Goal: Task Accomplishment & Management: Complete application form

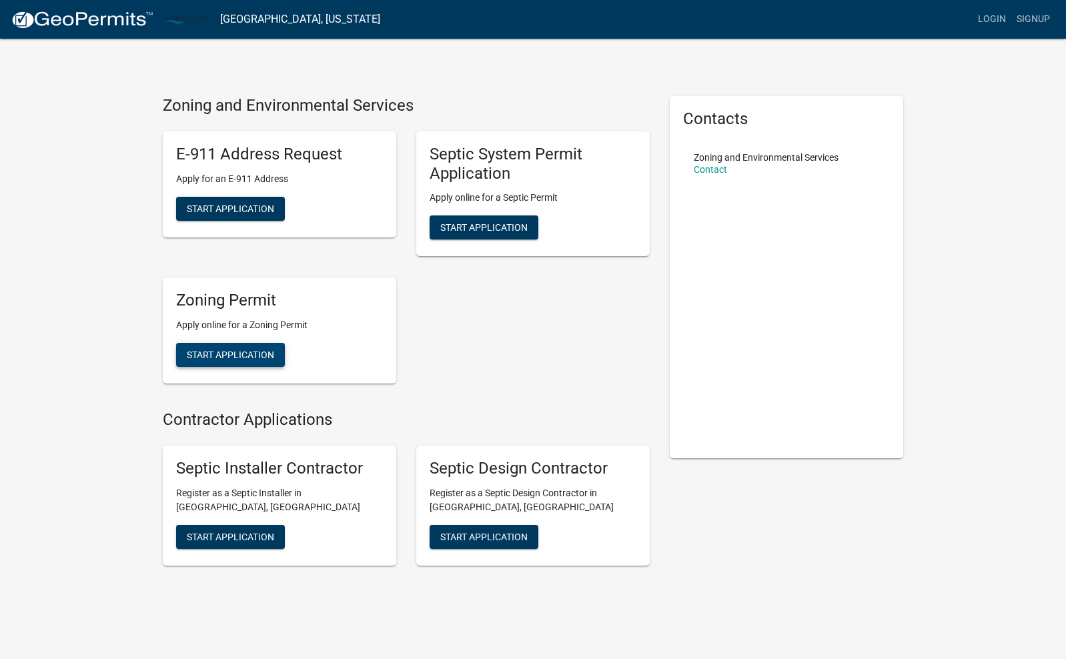
click at [257, 357] on span "Start Application" at bounding box center [230, 354] width 87 height 11
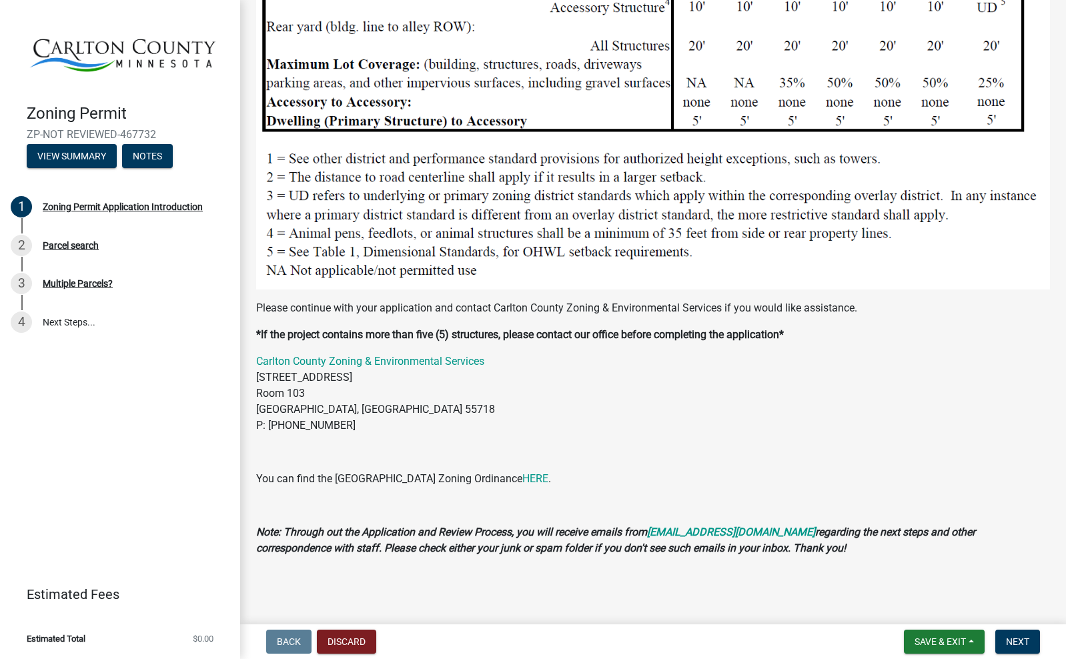
scroll to position [1371, 0]
click at [1019, 637] on span "Next" at bounding box center [1017, 641] width 23 height 11
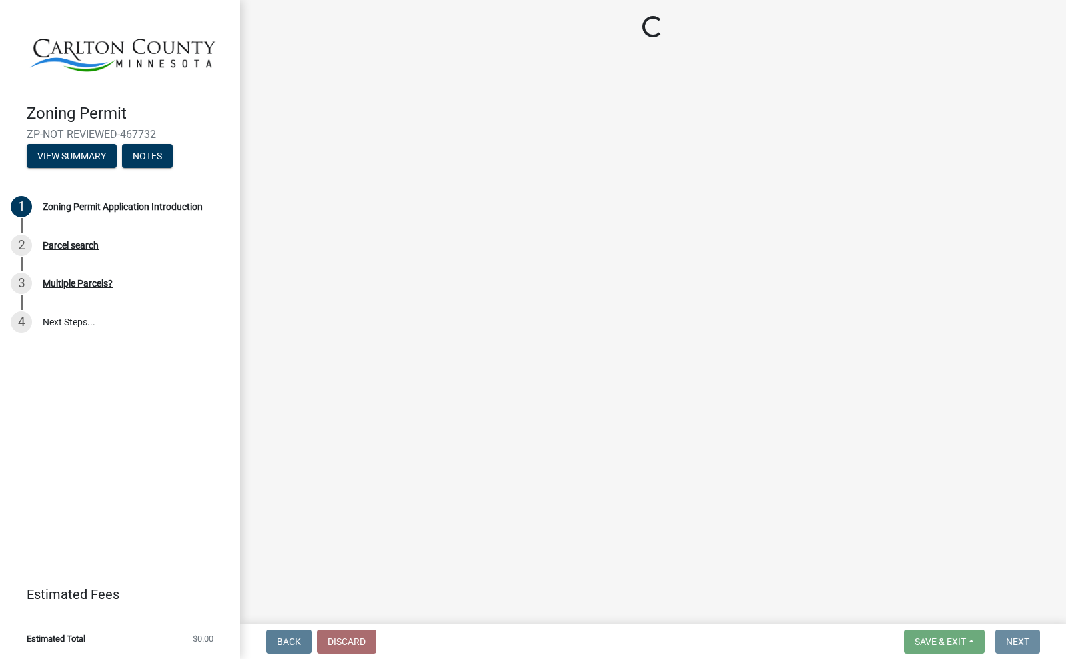
scroll to position [0, 0]
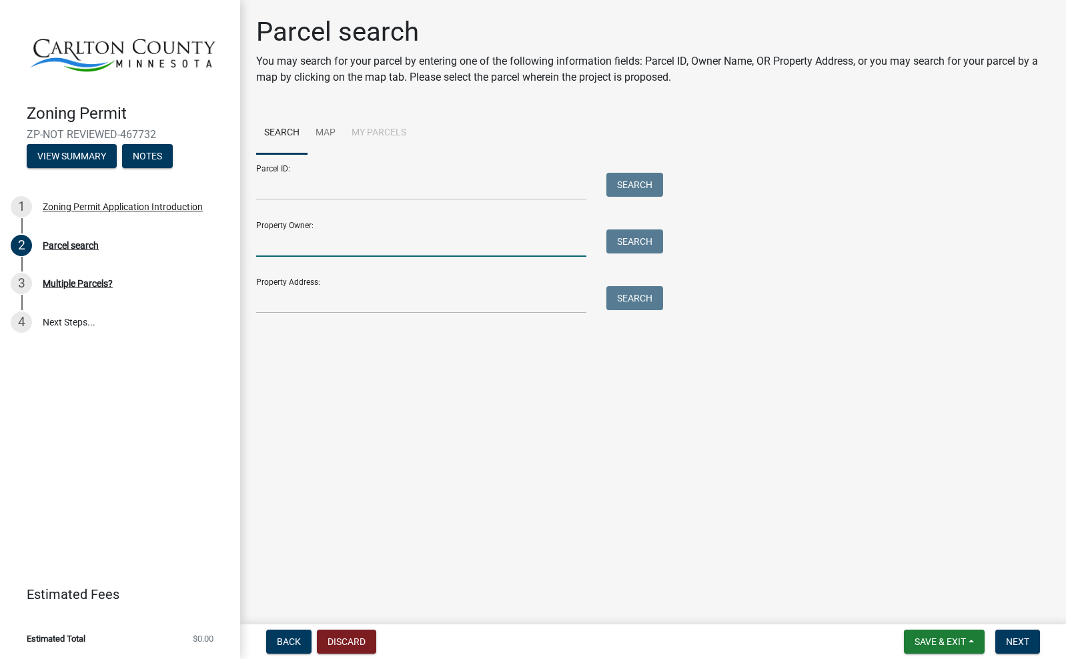
click at [448, 245] on input "Property Owner:" at bounding box center [421, 242] width 330 height 27
type input "[PERSON_NAME]"
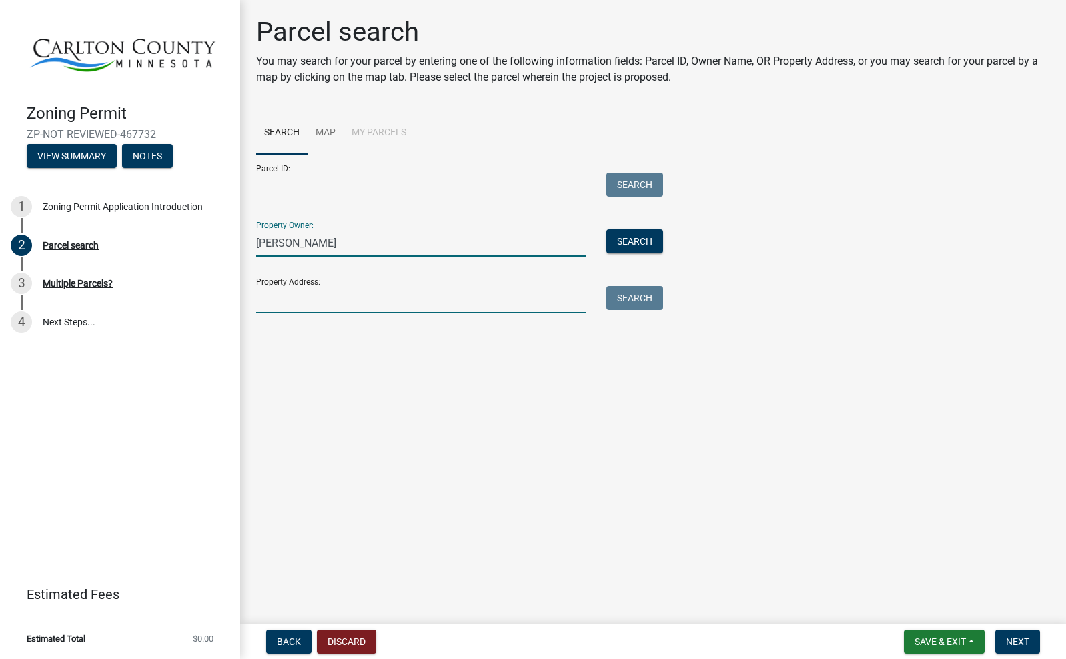
click at [435, 301] on input "Property Address:" at bounding box center [421, 299] width 330 height 27
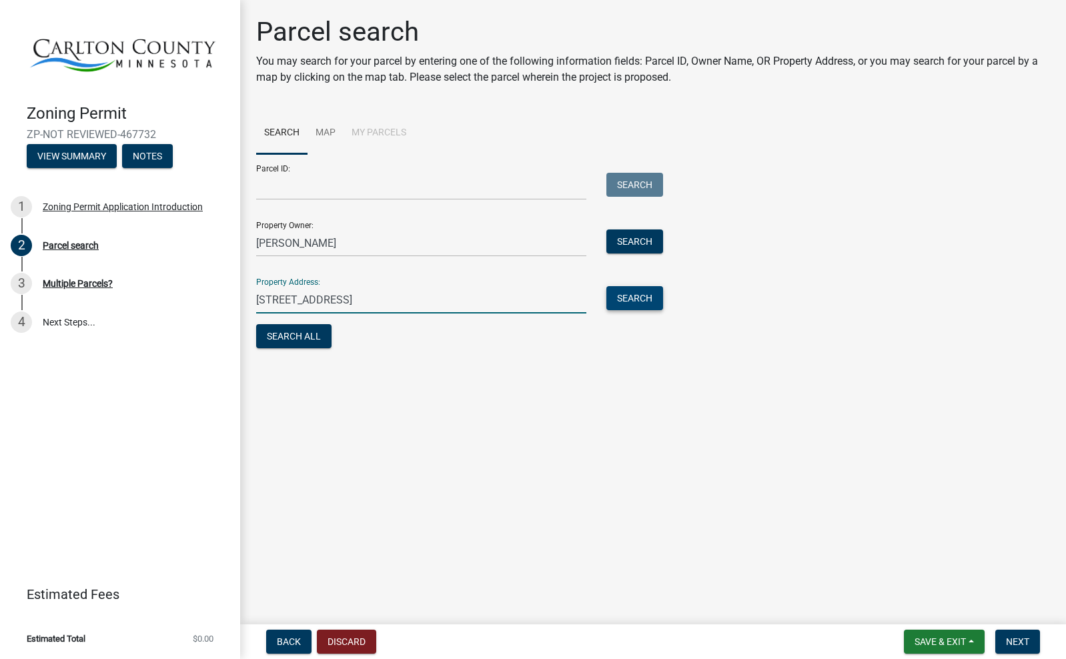
type input "2584 Dusty Rd"
click at [624, 291] on button "Search" at bounding box center [634, 298] width 57 height 24
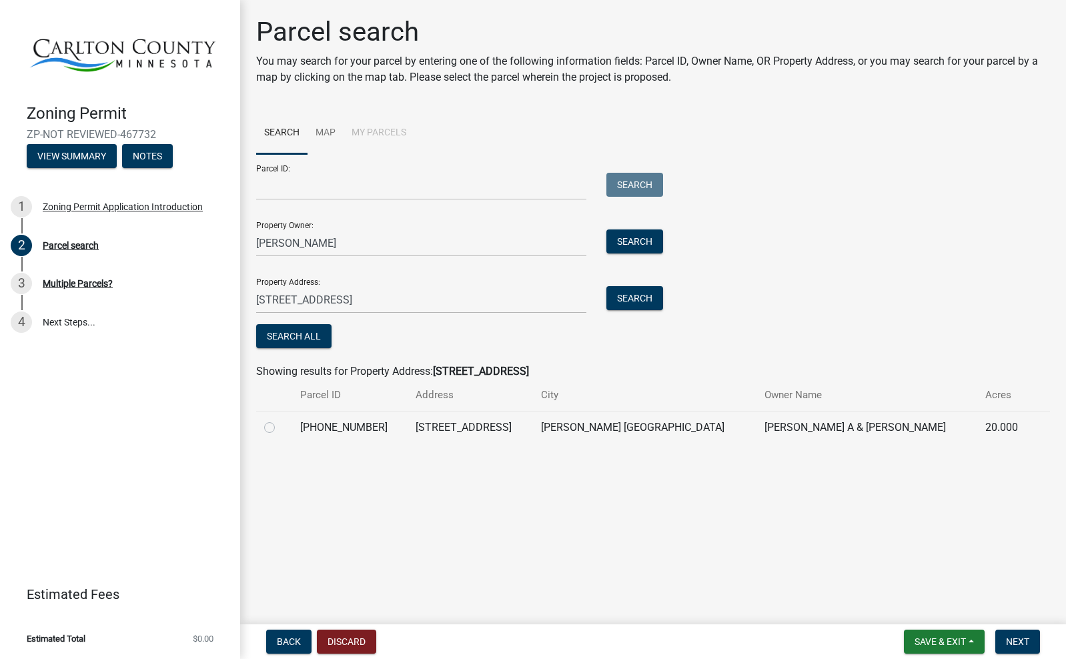
click at [280, 419] on label at bounding box center [280, 419] width 0 height 0
click at [280, 423] on input "radio" at bounding box center [284, 423] width 9 height 9
radio input "true"
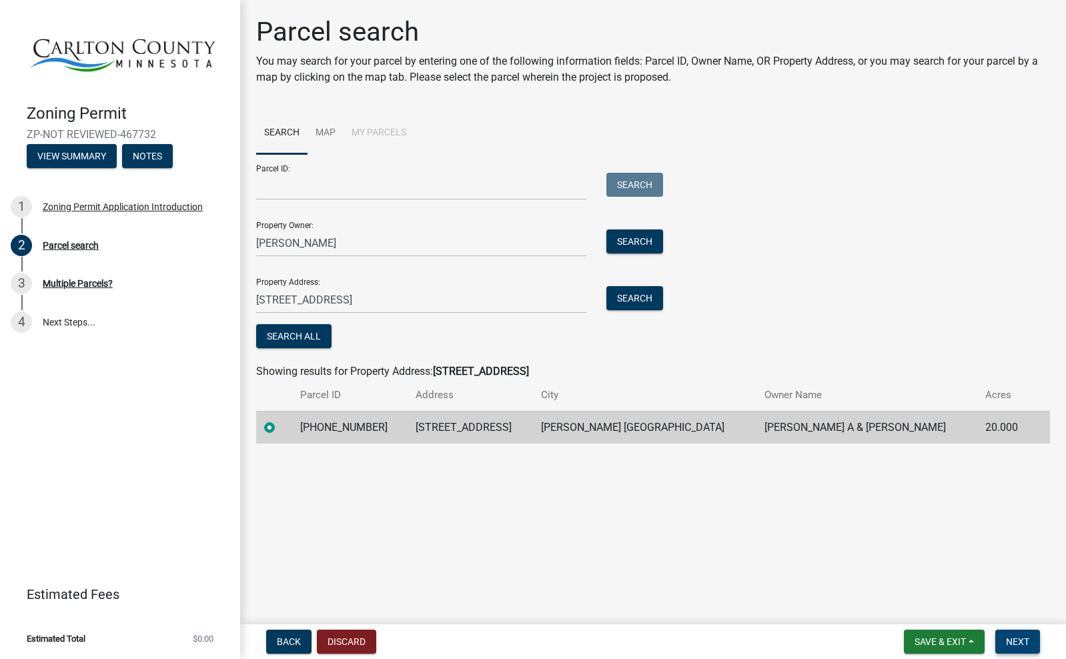
click at [1020, 642] on span "Next" at bounding box center [1017, 641] width 23 height 11
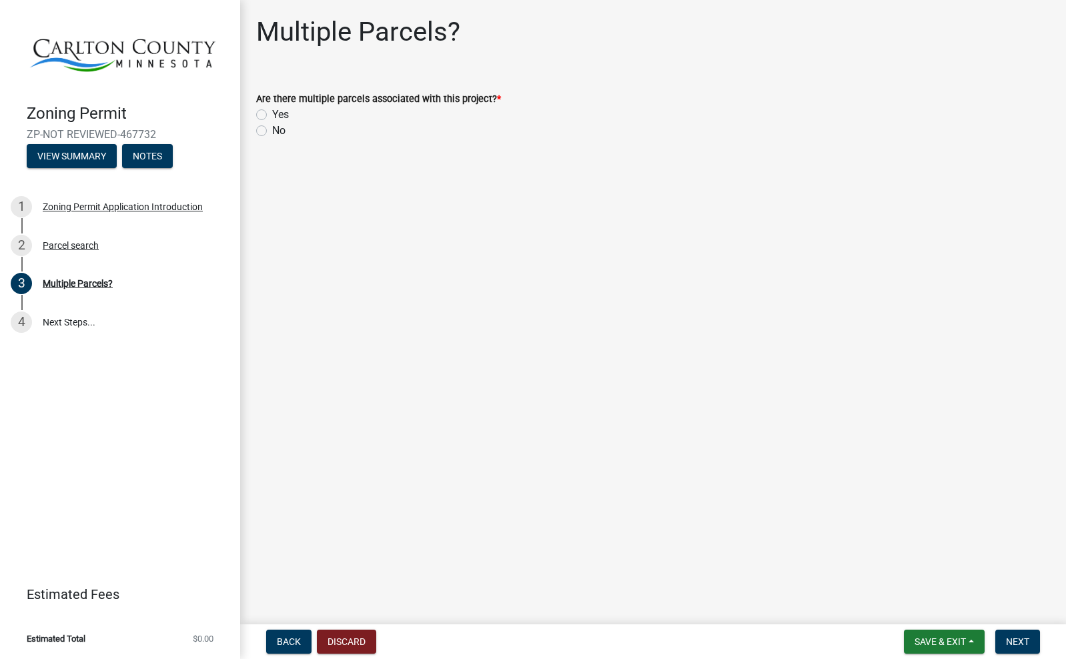
click at [272, 133] on label "No" at bounding box center [278, 131] width 13 height 16
click at [272, 131] on input "No" at bounding box center [276, 127] width 9 height 9
radio input "true"
click at [1016, 641] on span "Next" at bounding box center [1017, 641] width 23 height 11
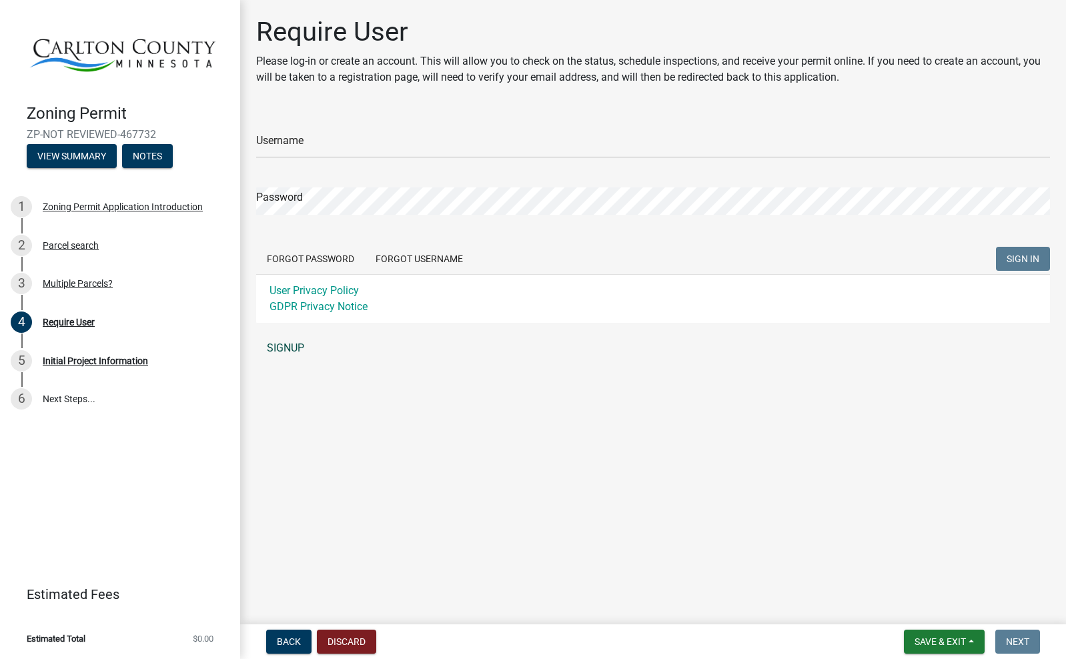
click at [293, 352] on link "SIGNUP" at bounding box center [653, 348] width 794 height 27
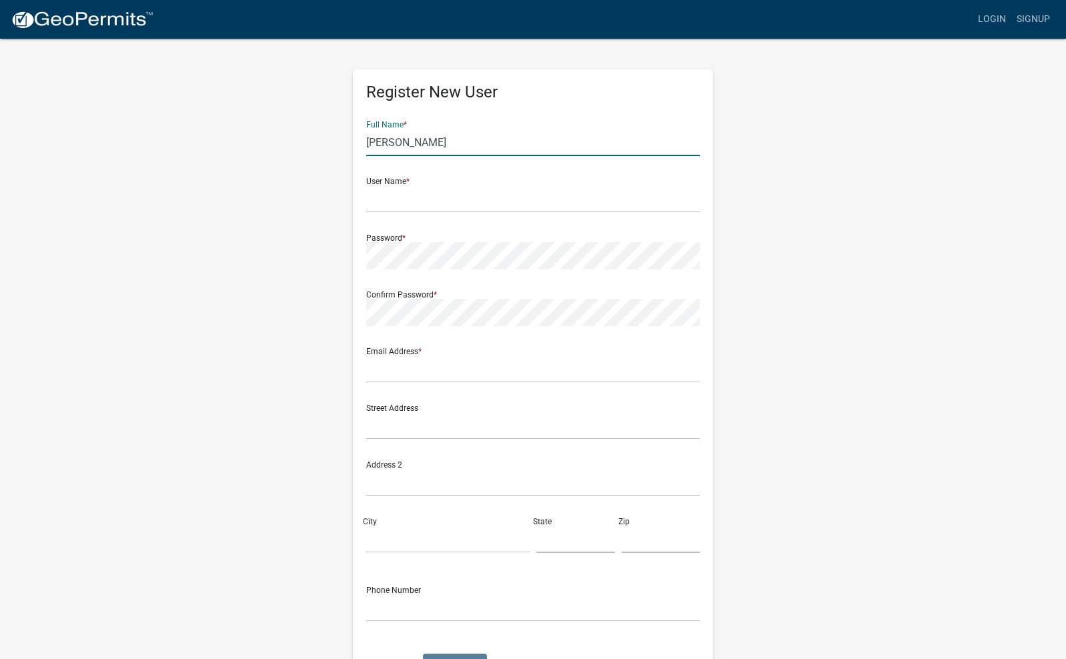
type input "James A Belden"
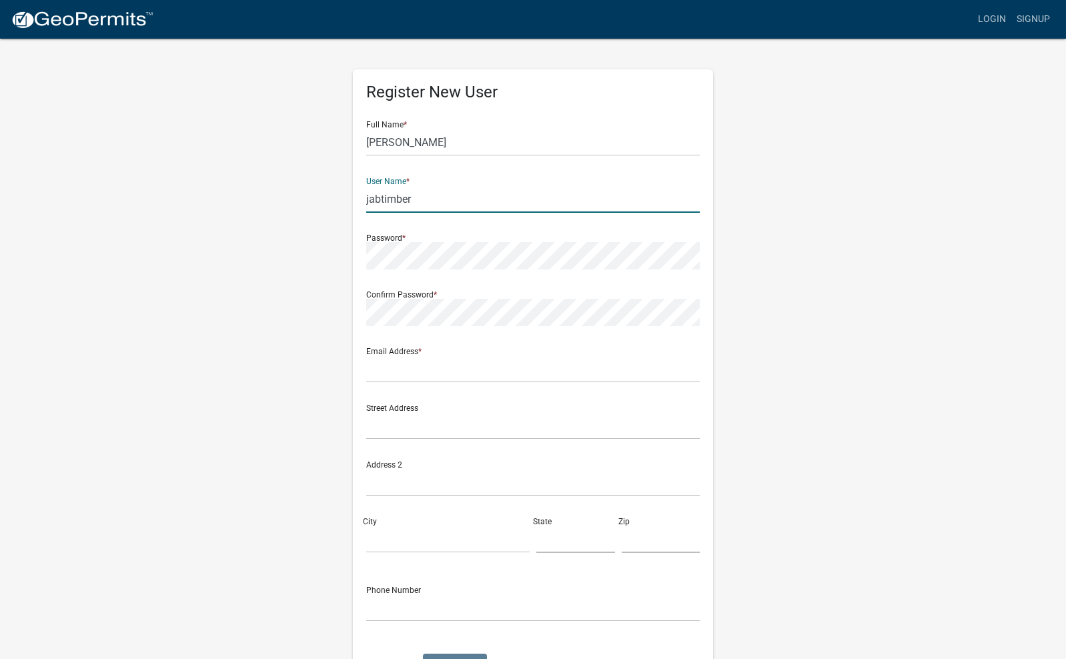
type input "jabtimber"
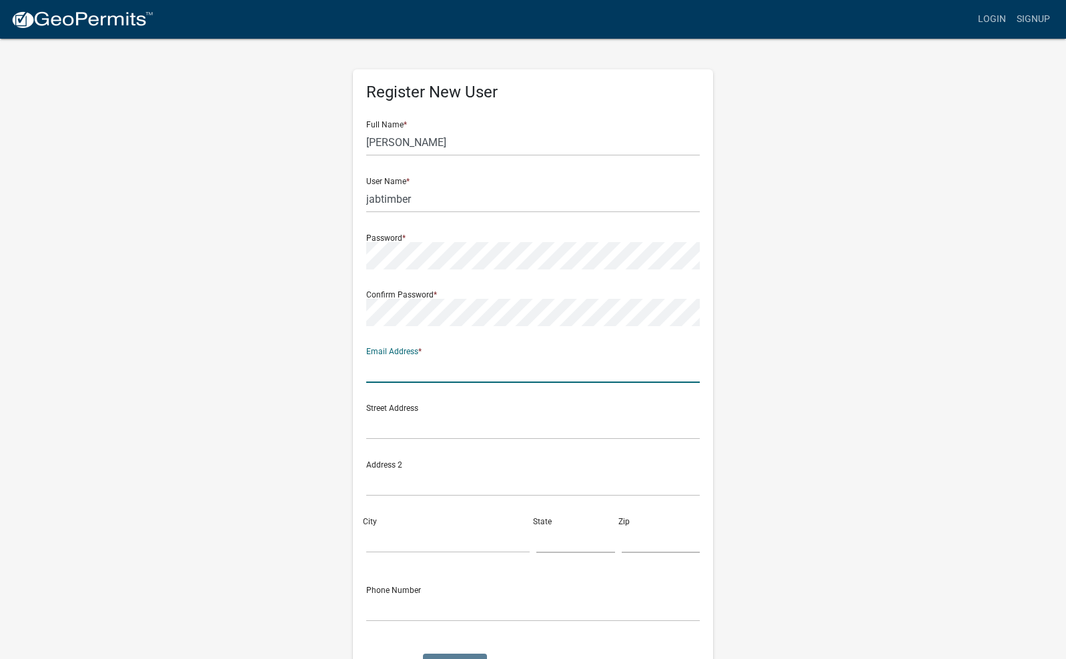
type input "jabtimber@gmail.com"
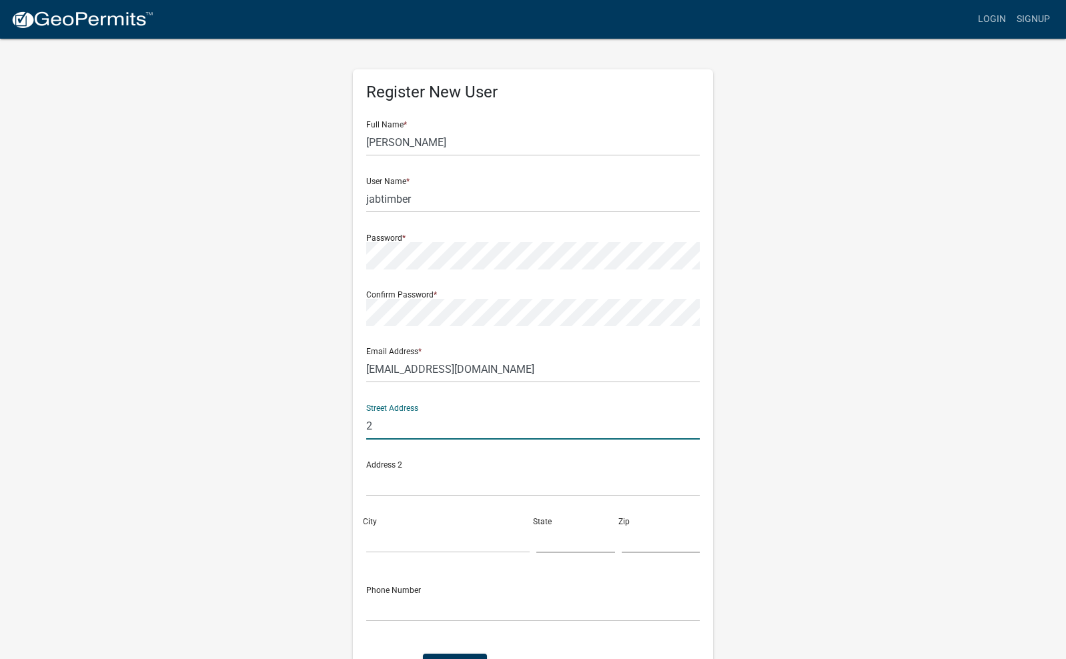
type input "25"
type input "2584 Dusty Rd"
type input "Barnum"
type input "MN"
type input "55707"
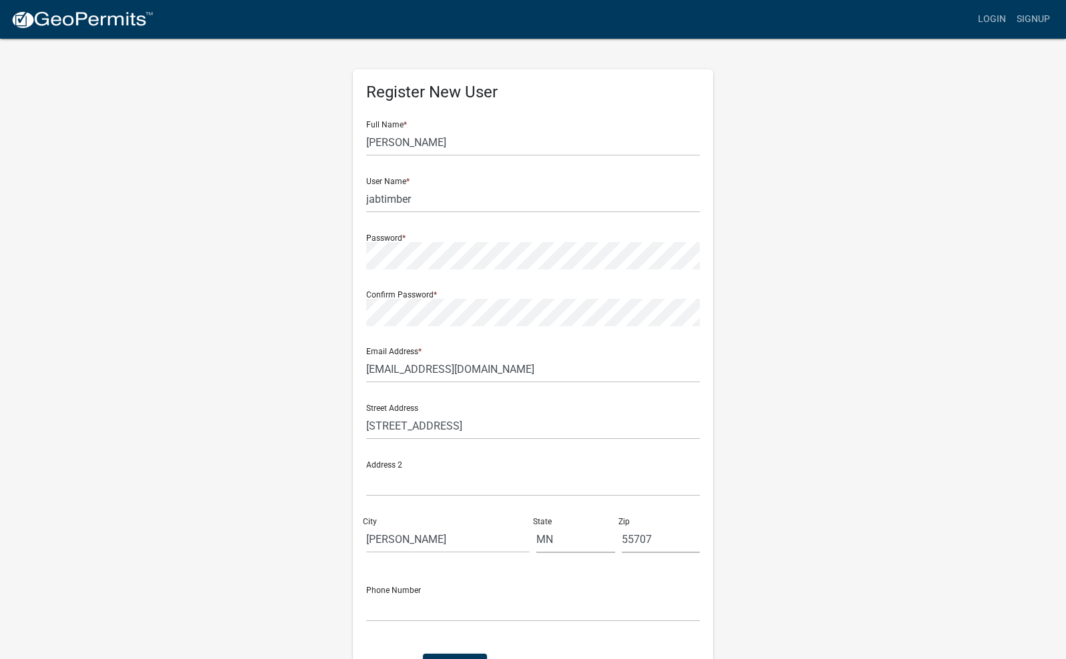
click at [862, 449] on div "Register New User Full Name * James A Belden User Name * jabtimber Password * C…" at bounding box center [533, 394] width 760 height 714
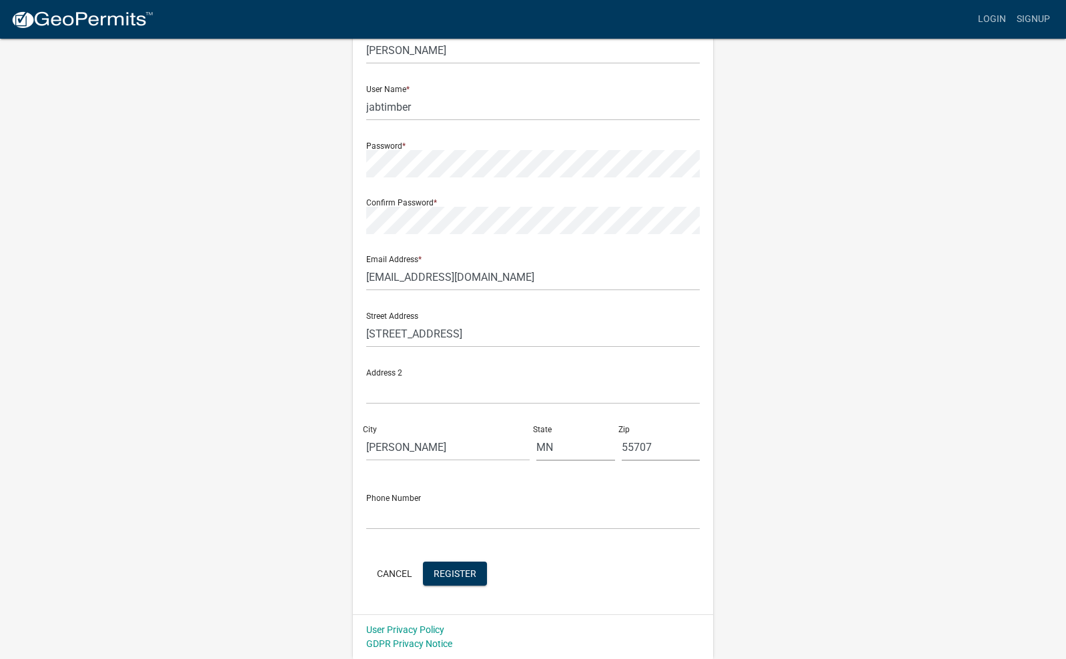
scroll to position [91, 0]
type input "2"
type input "2183916073"
click at [877, 512] on div "Register New User Full Name * James A Belden User Name * jabtimber Password * C…" at bounding box center [533, 303] width 760 height 714
click at [473, 577] on span "Register" at bounding box center [454, 573] width 43 height 11
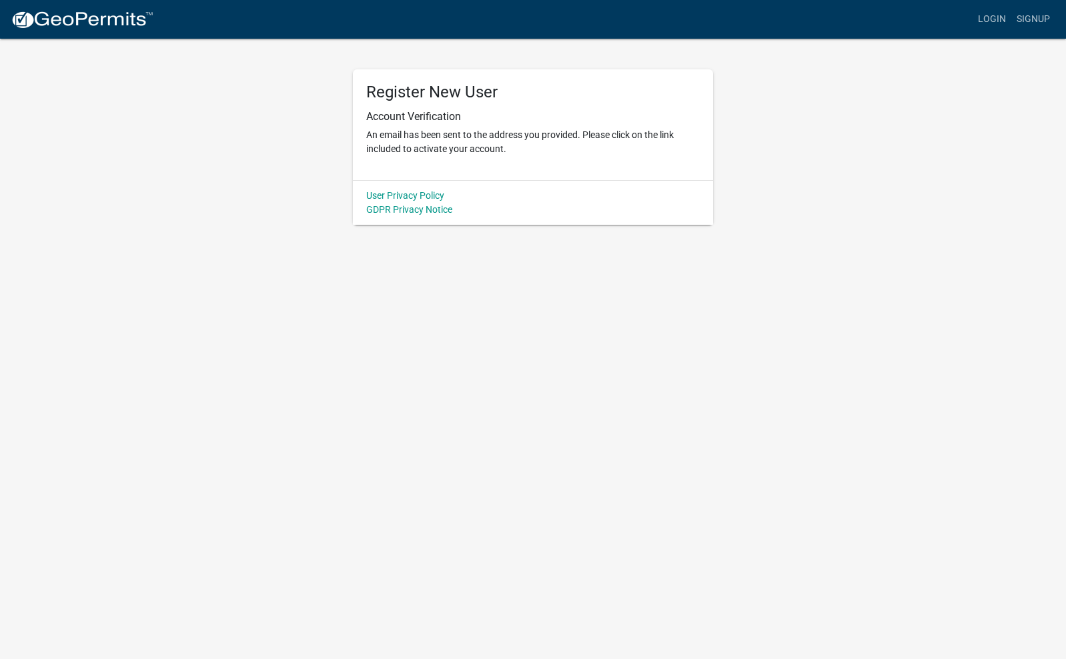
scroll to position [0, 0]
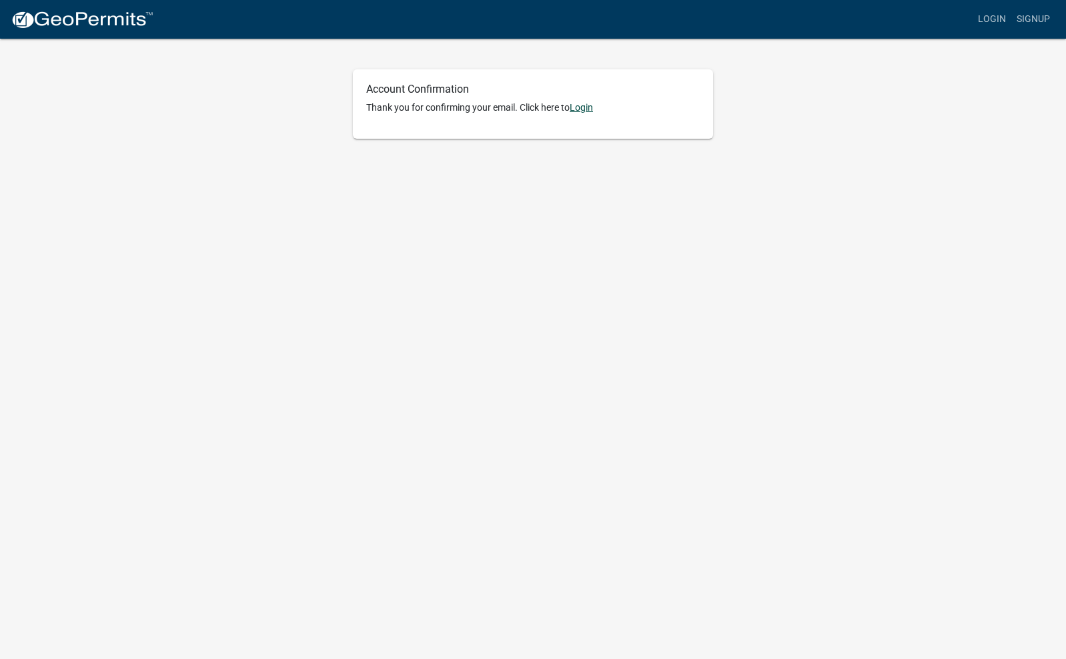
click at [584, 107] on link "Login" at bounding box center [581, 107] width 23 height 11
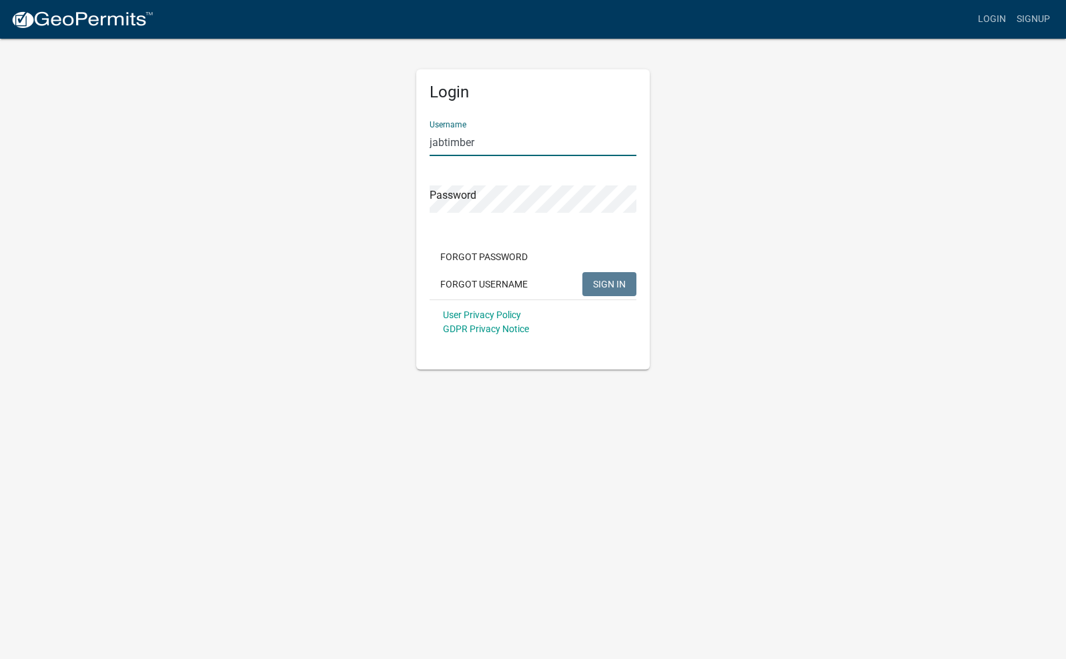
type input "jabtimber"
click at [612, 283] on span "SIGN IN" at bounding box center [609, 283] width 33 height 11
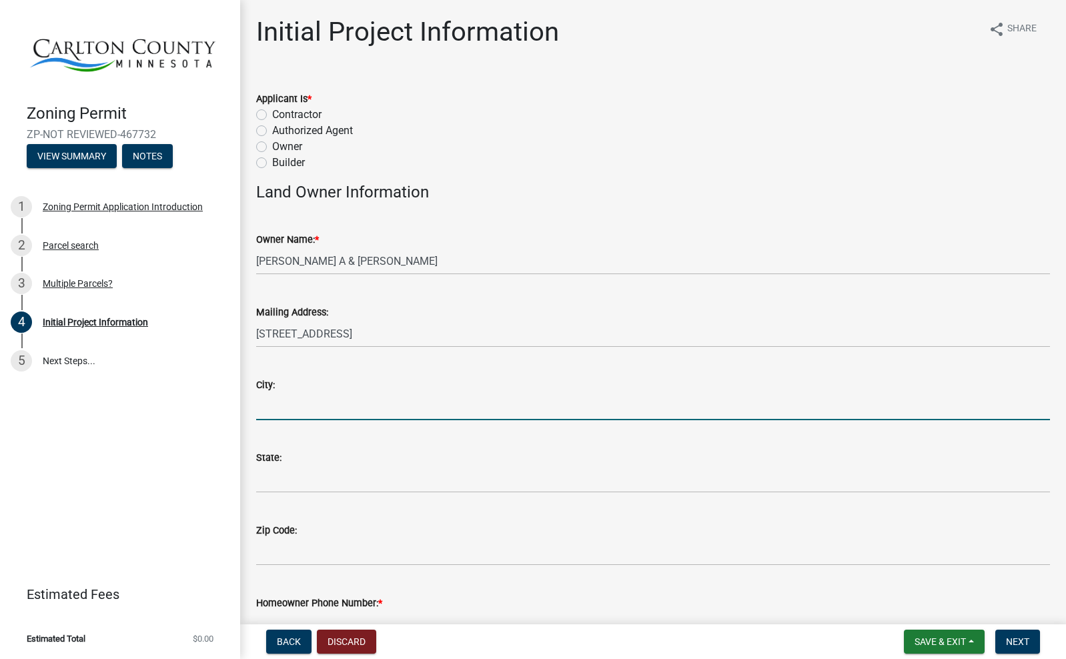
click at [350, 399] on input "City:" at bounding box center [653, 406] width 794 height 27
type input "Bar"
type input "Barnum"
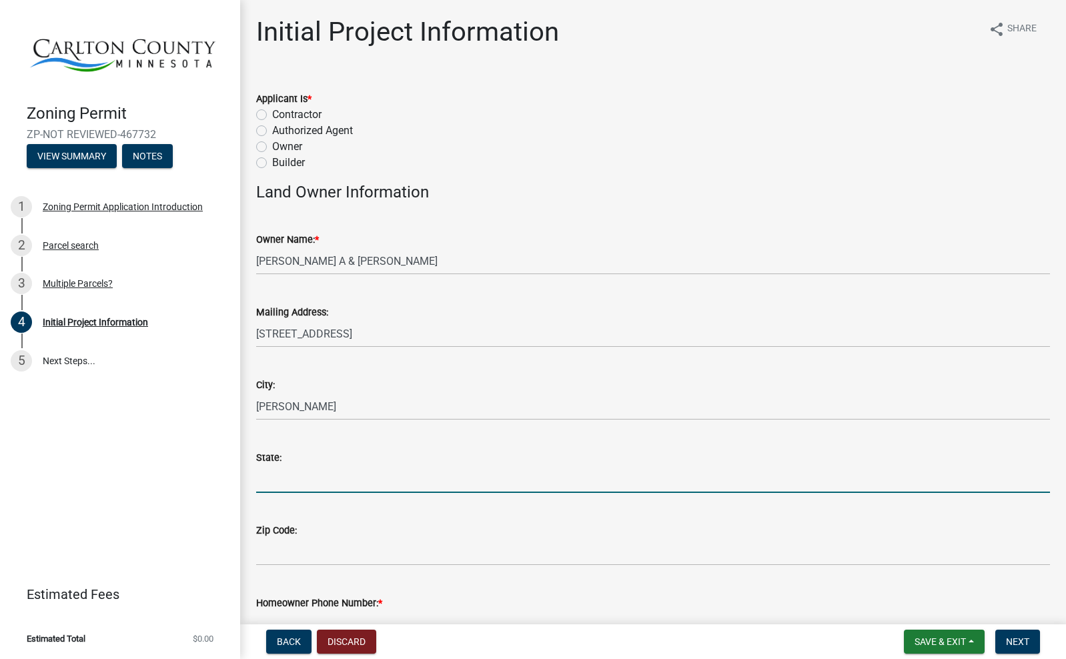
click at [307, 478] on input "State:" at bounding box center [653, 478] width 794 height 27
type input "MN"
click at [375, 506] on div "Zip Code:" at bounding box center [653, 535] width 794 height 62
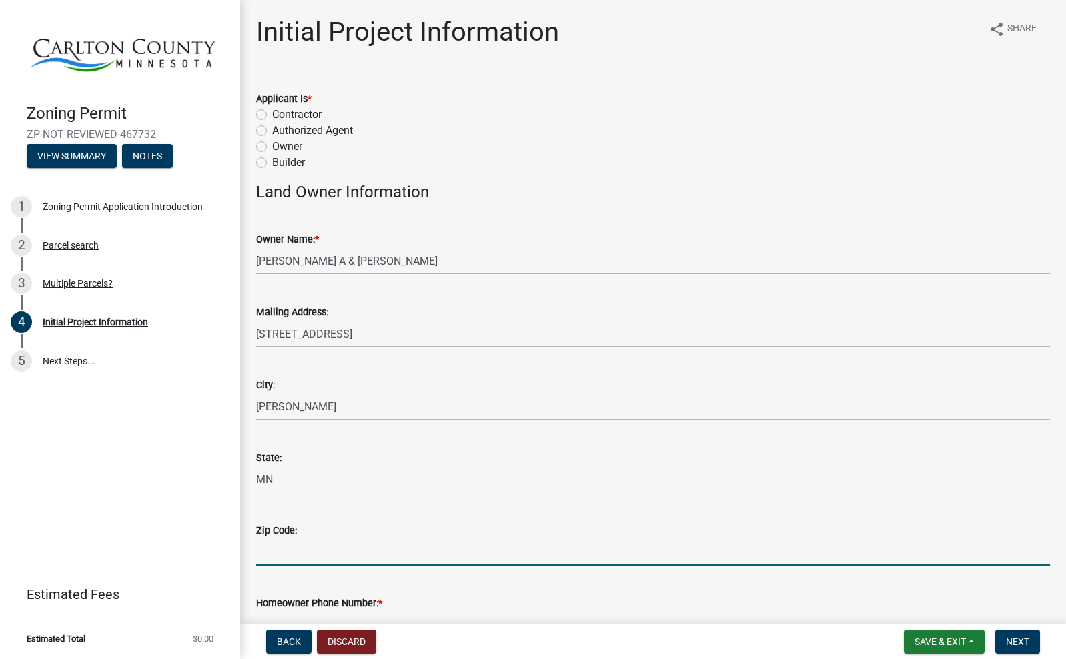
click at [353, 544] on input "Zip Code:" at bounding box center [653, 551] width 794 height 27
type input "55707"
click at [480, 469] on input "MN" at bounding box center [653, 478] width 794 height 27
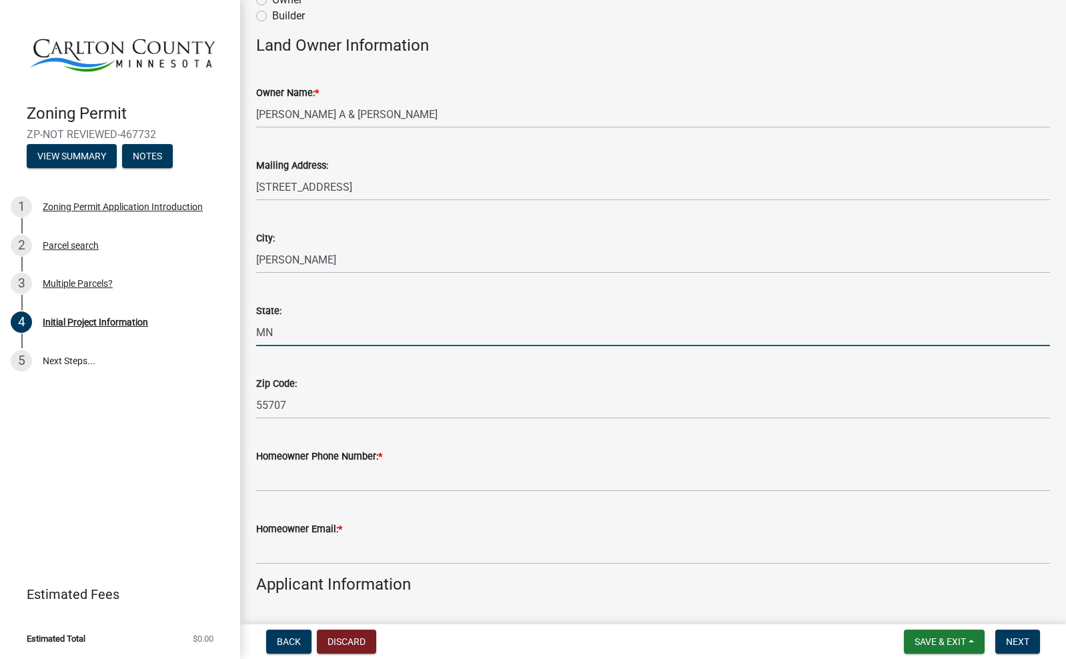
scroll to position [149, 0]
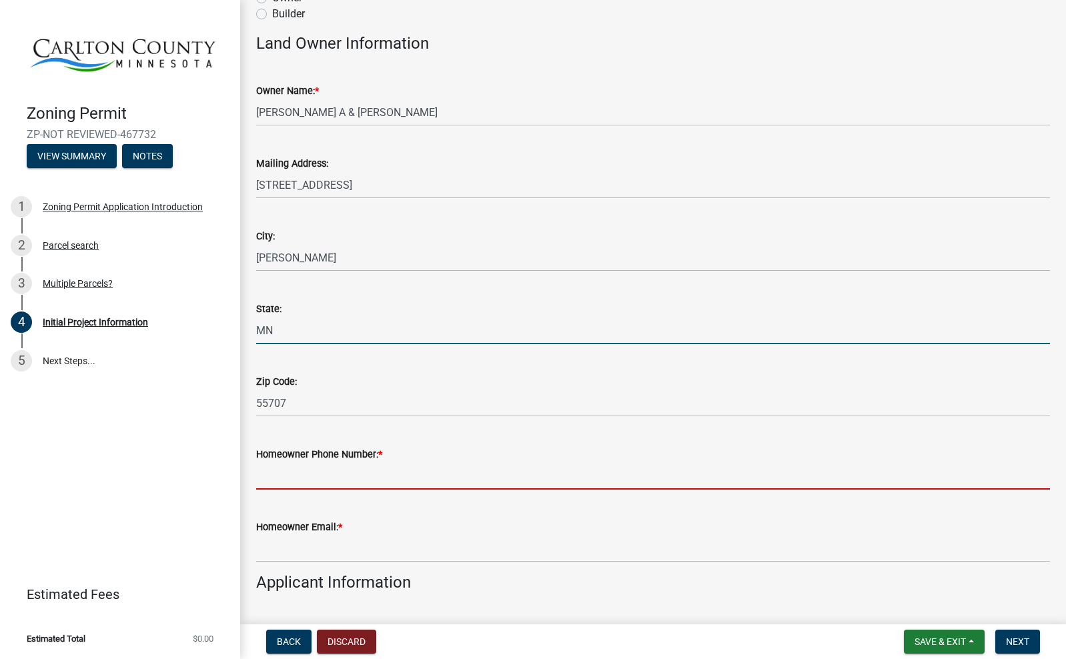
click at [476, 472] on input "Homeowner Phone Number: *" at bounding box center [653, 475] width 794 height 27
type input "2"
type input "2183916073"
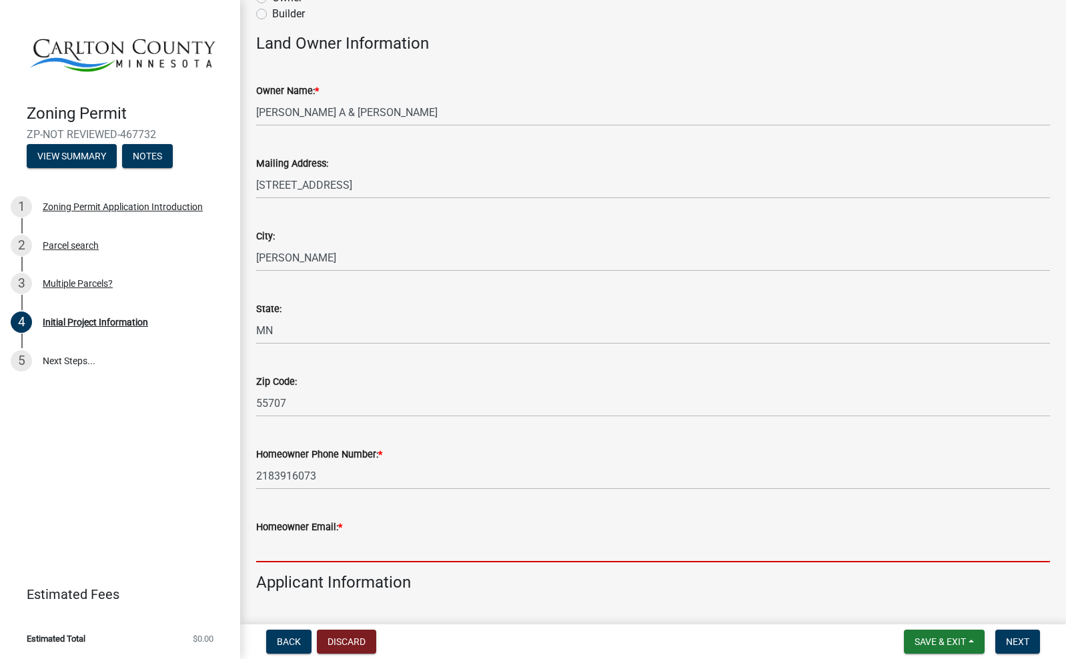
click at [301, 553] on input "Homeowner Email: *" at bounding box center [653, 548] width 794 height 27
type input "jabtimber@gmail.com"
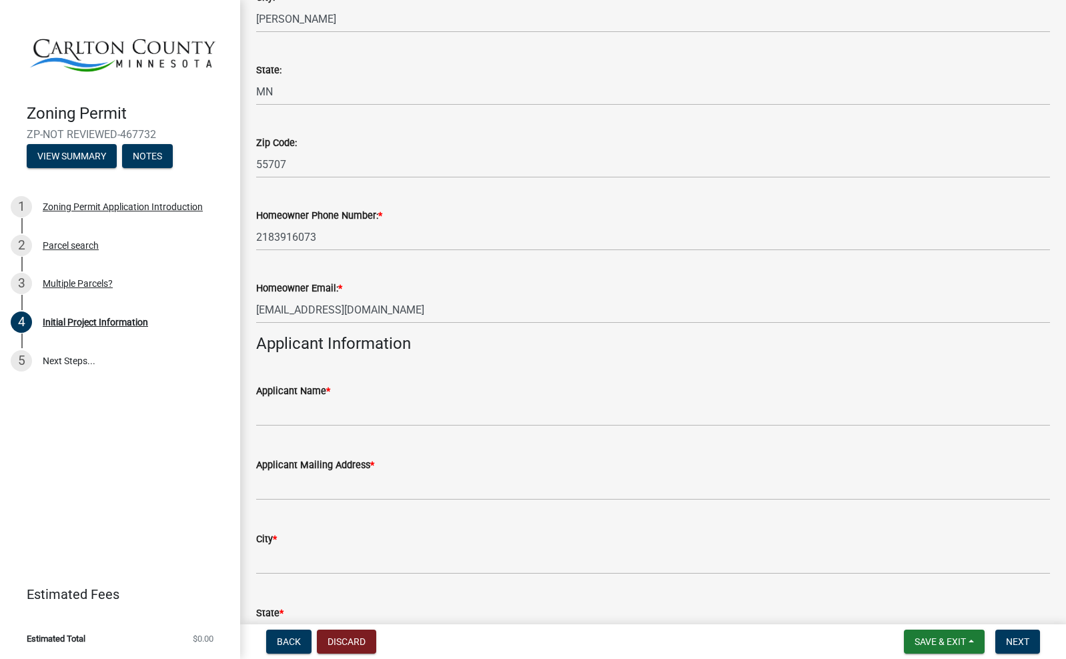
scroll to position [393, 0]
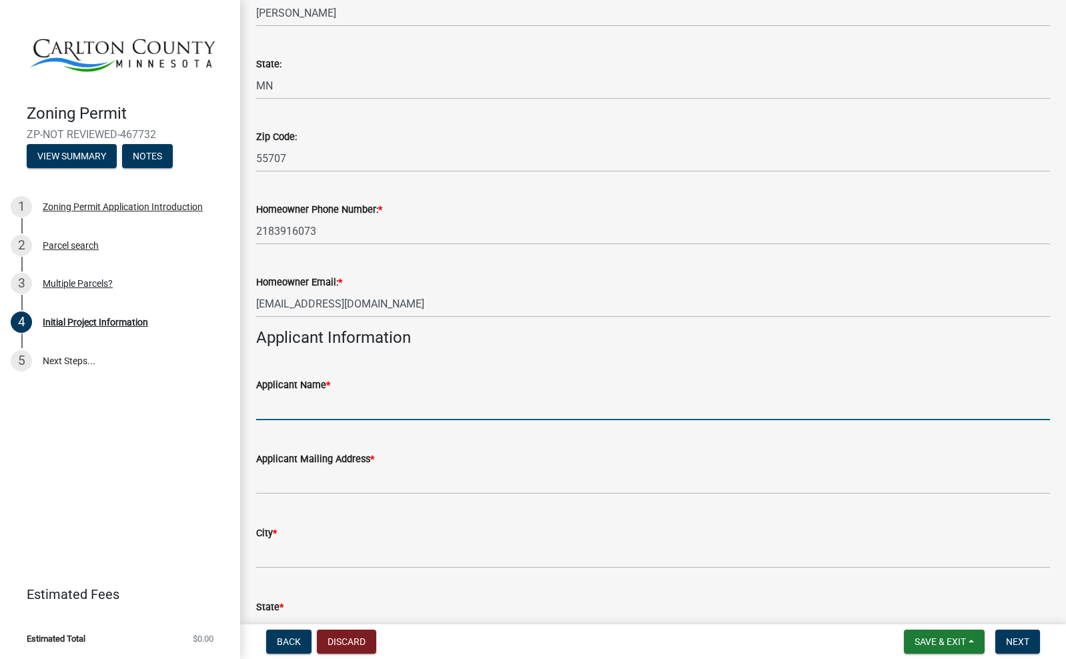
click at [455, 410] on input "Applicant Name *" at bounding box center [653, 406] width 794 height 27
type input "James Belden"
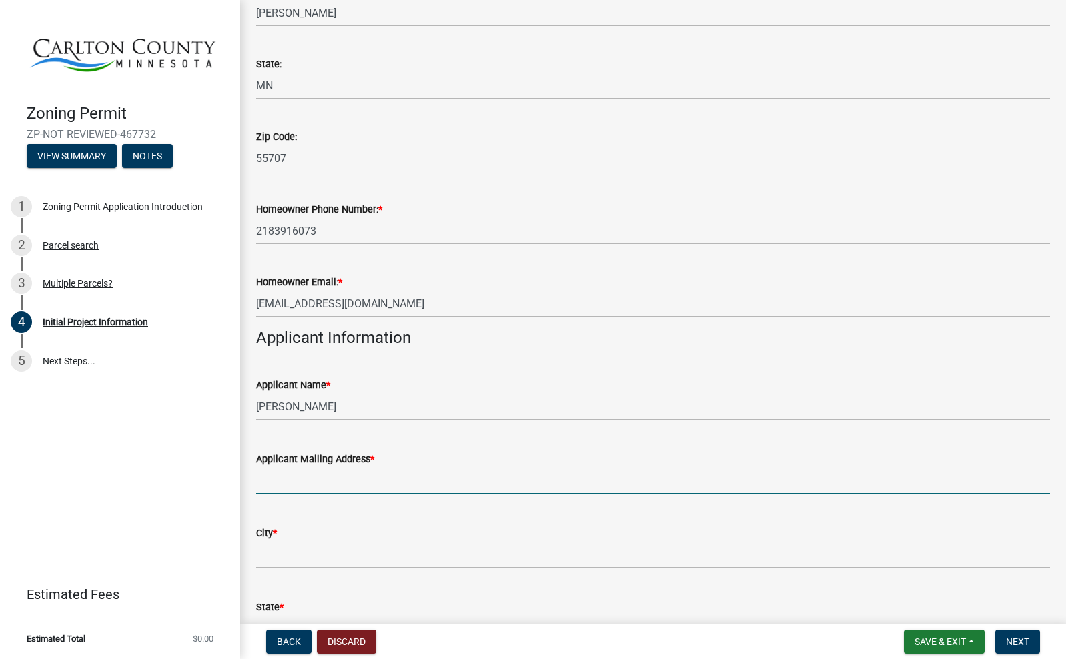
click at [451, 479] on input "Applicant Mailing Address *" at bounding box center [653, 480] width 794 height 27
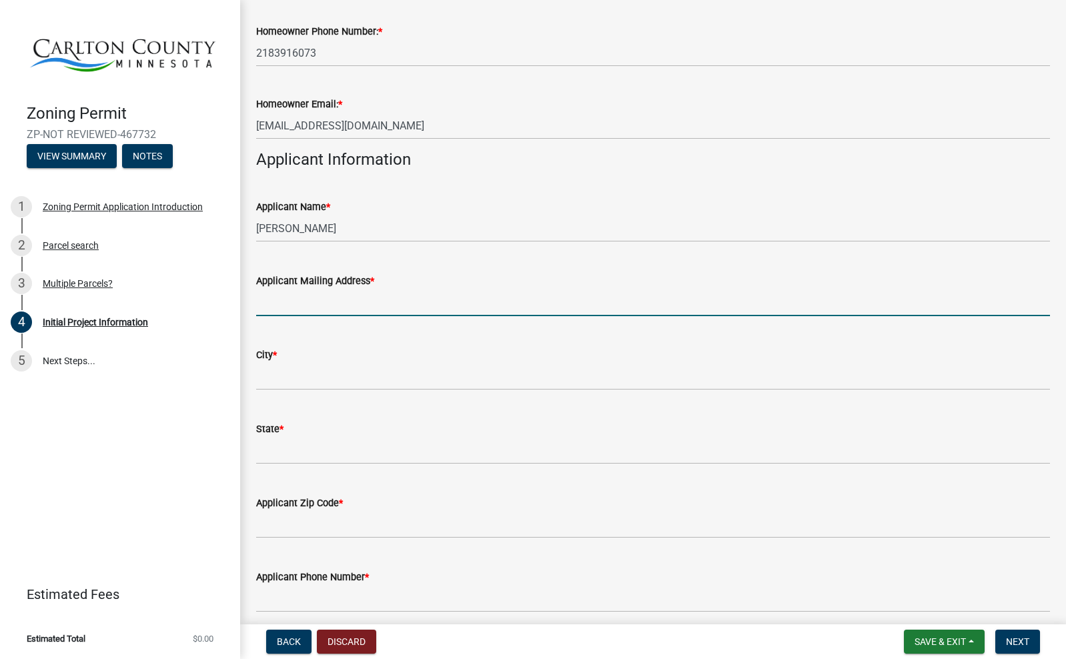
scroll to position [554, 0]
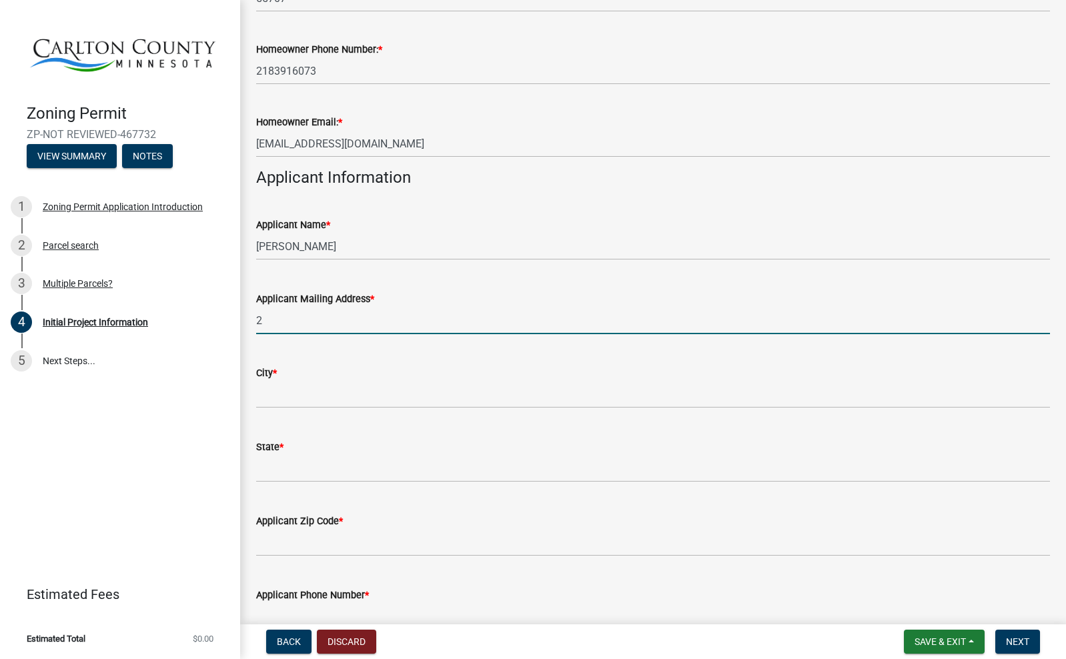
type input "25"
type input "2584 Dusty Rd"
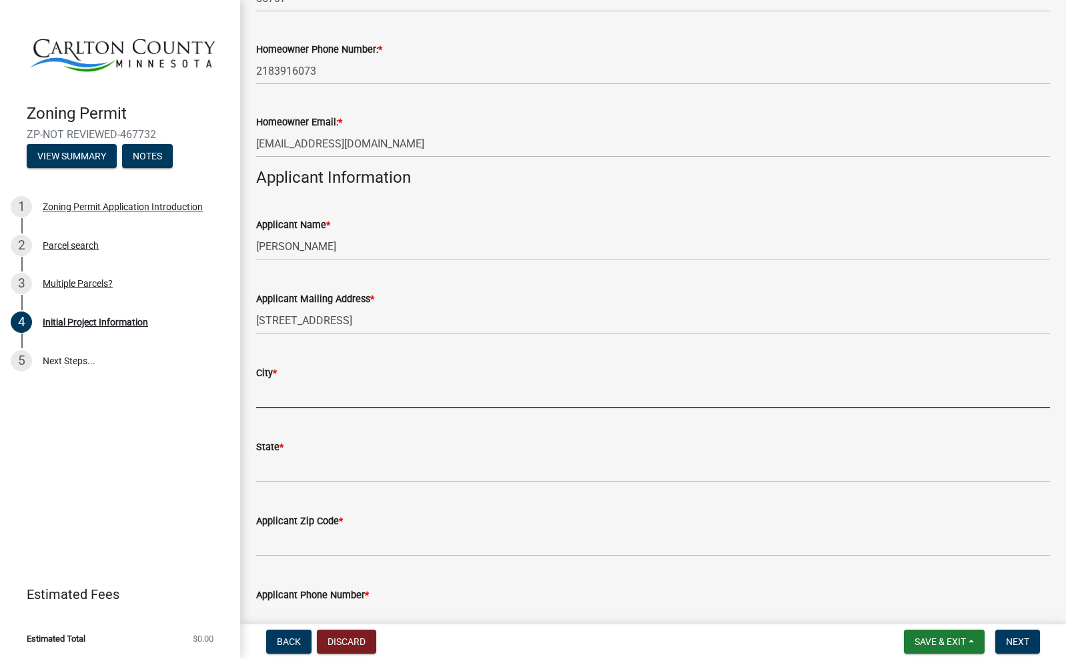
click at [311, 385] on input "City *" at bounding box center [653, 394] width 794 height 27
type input "B"
type input "Barnum"
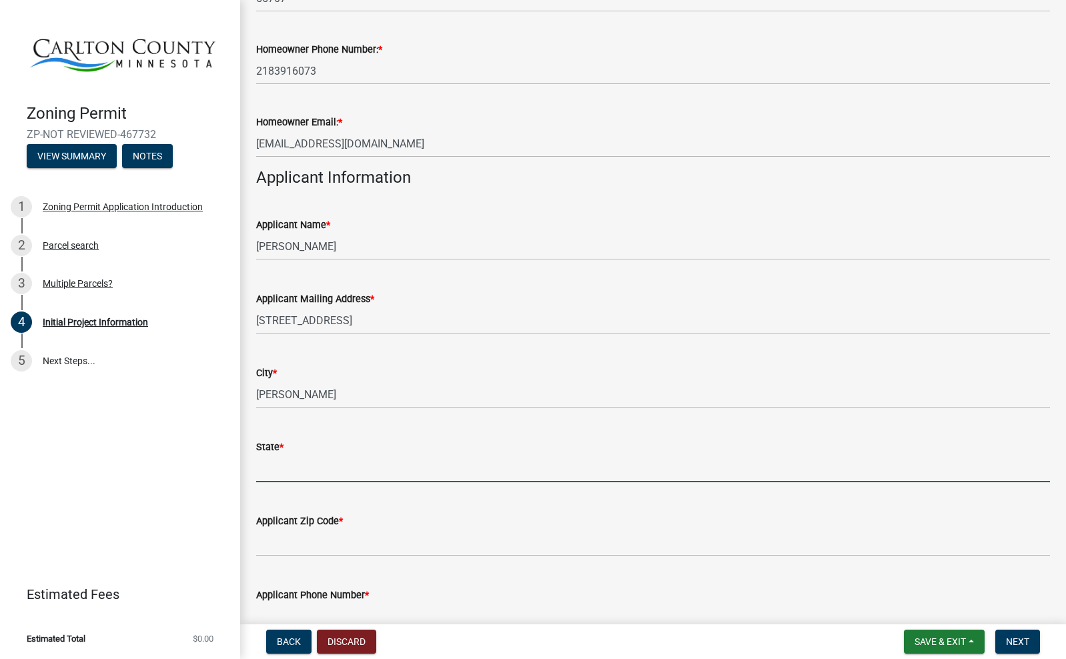
click at [297, 469] on input "State *" at bounding box center [653, 468] width 794 height 27
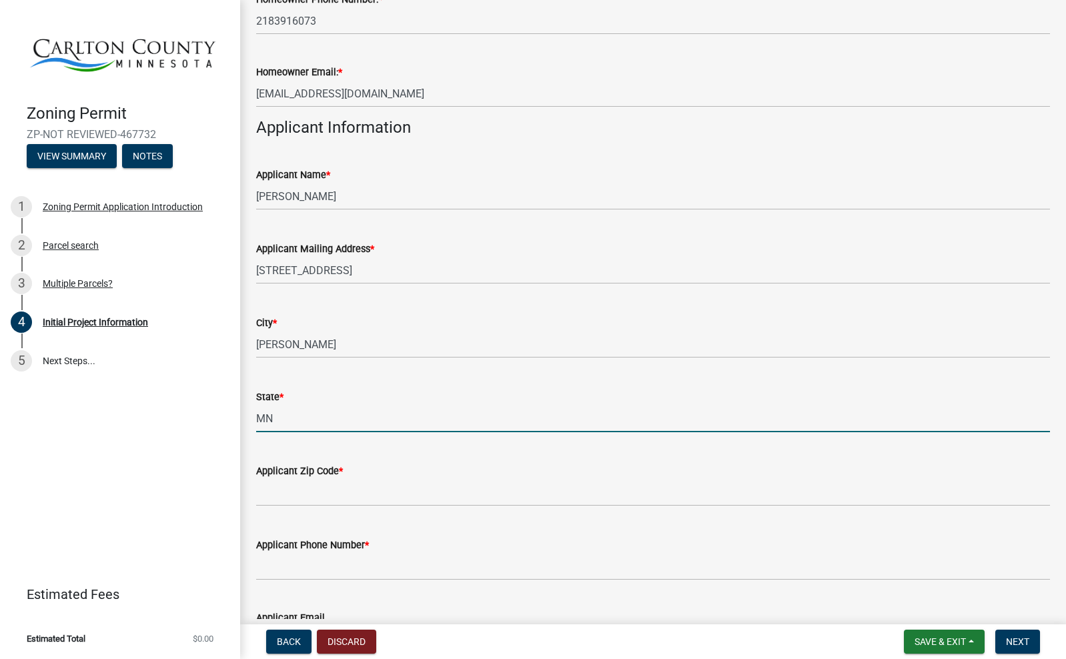
scroll to position [634, 0]
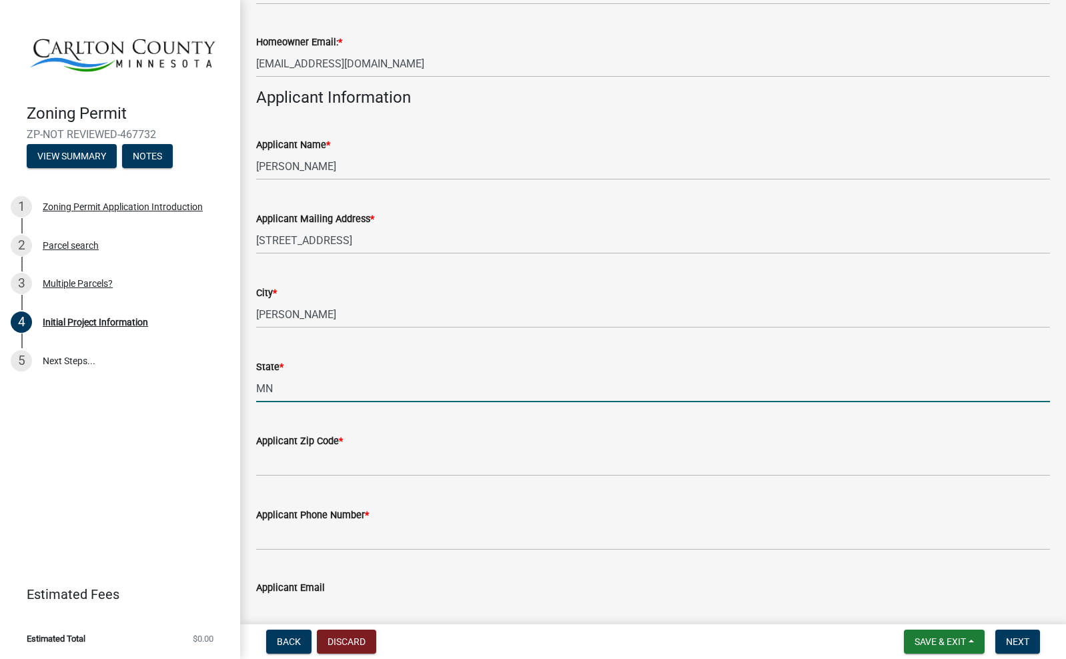
type input "MN"
click at [310, 464] on input "Applicant Zip Code *" at bounding box center [653, 462] width 794 height 27
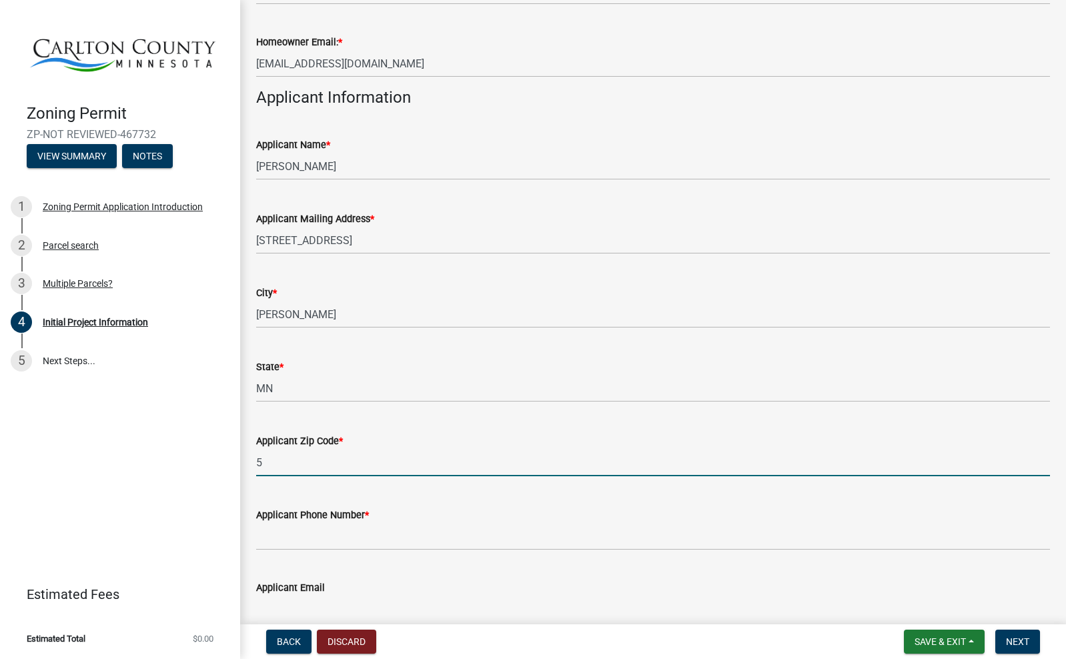
type input "55"
type input "55707"
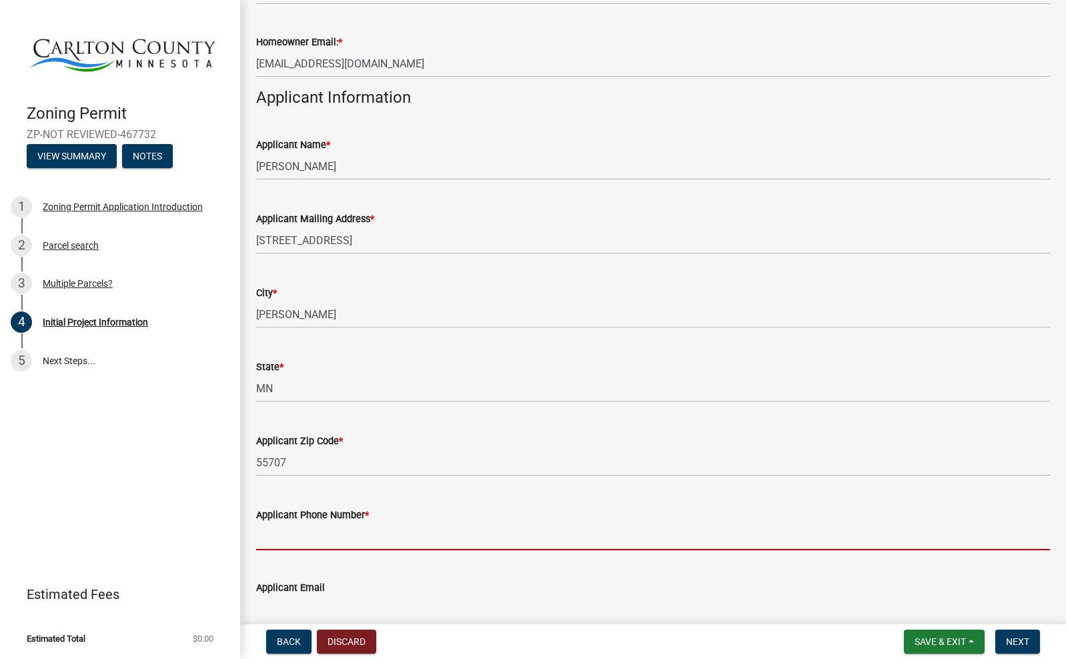
click at [297, 534] on input "Applicant Phone Number *" at bounding box center [653, 536] width 794 height 27
type input "2"
type input "2183916073"
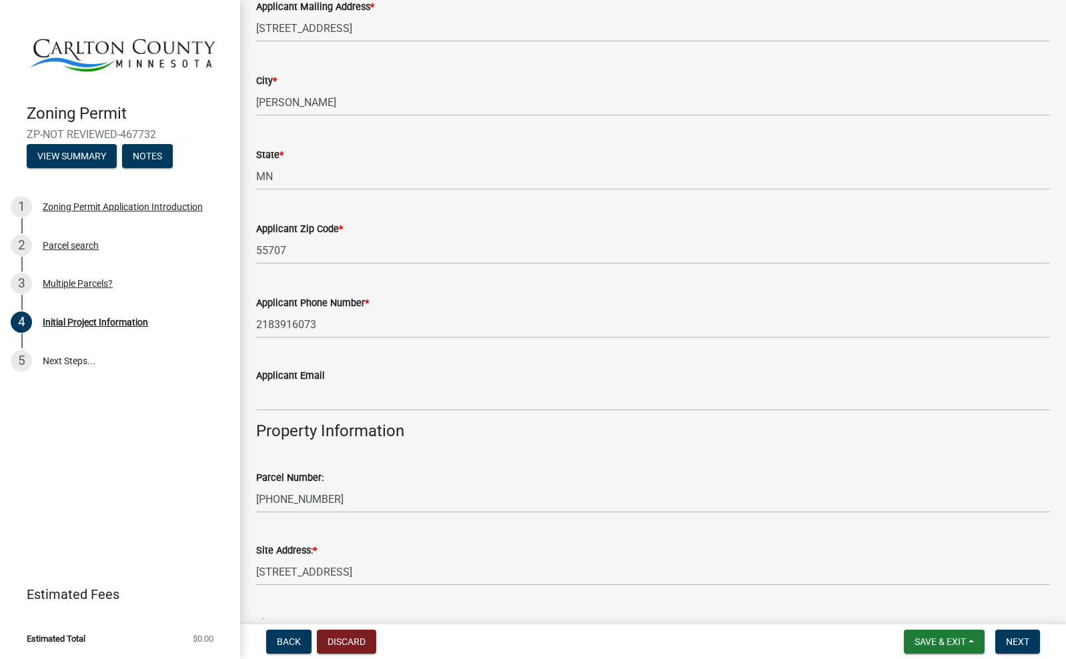
scroll to position [852, 0]
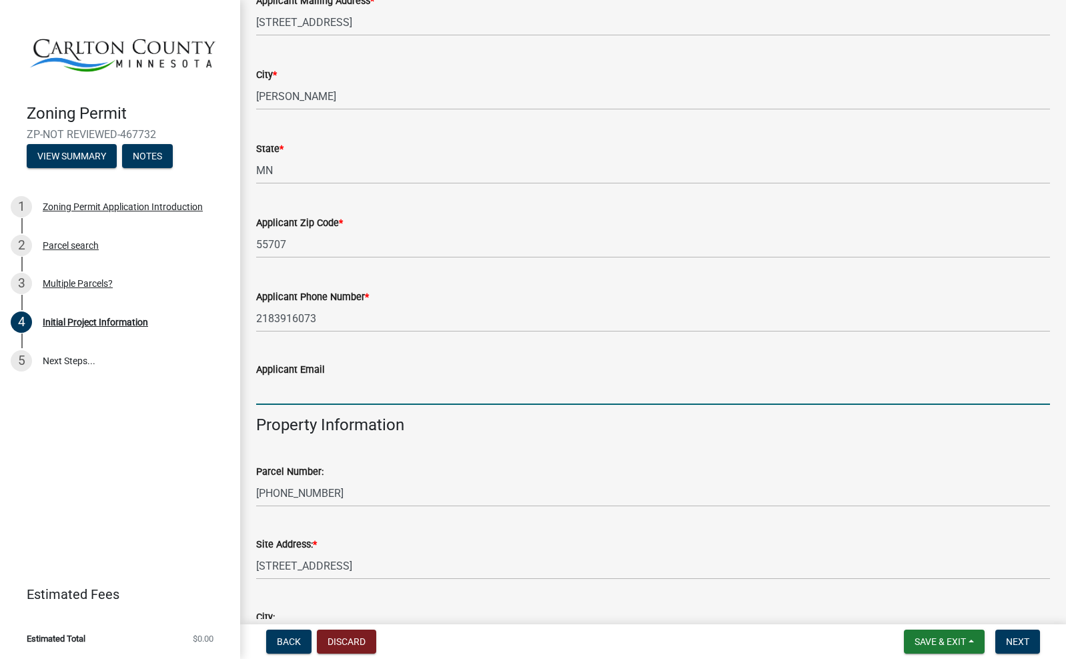
click at [307, 403] on input "Applicant Email" at bounding box center [653, 390] width 794 height 27
type input "jabtimber@gmail.com"
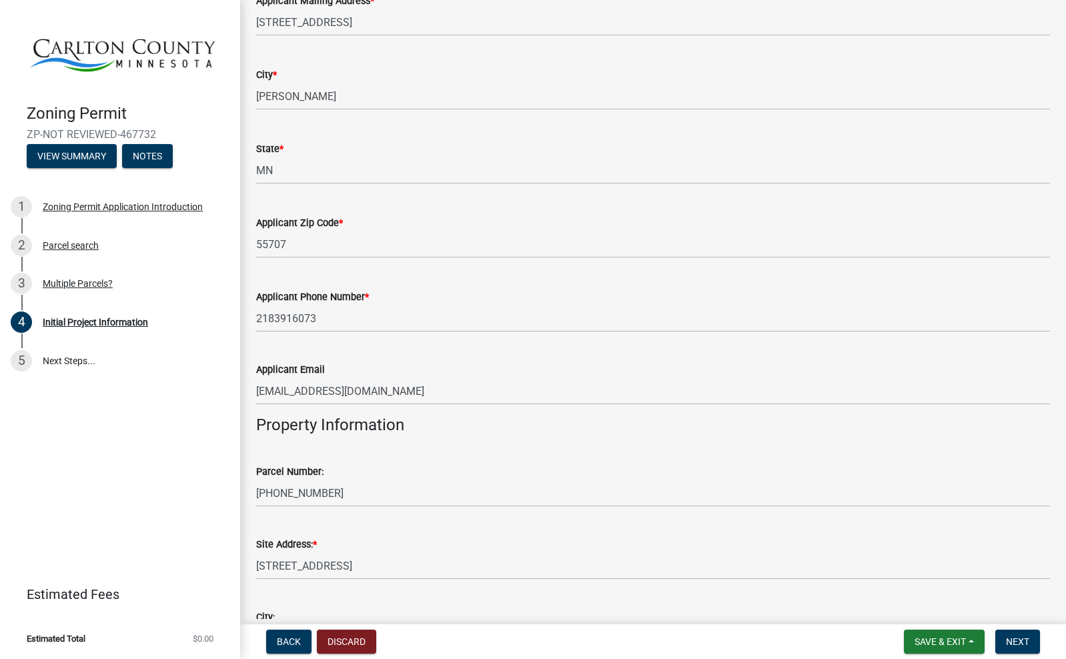
click at [564, 427] on h4 "Property Information" at bounding box center [653, 424] width 794 height 19
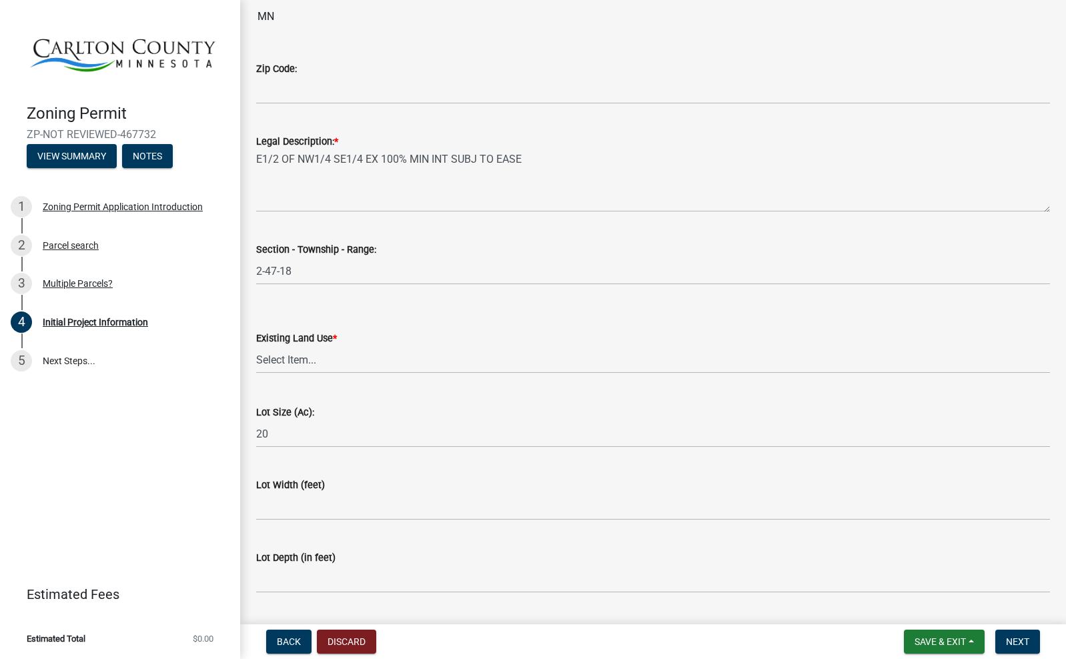
scroll to position [1550, 0]
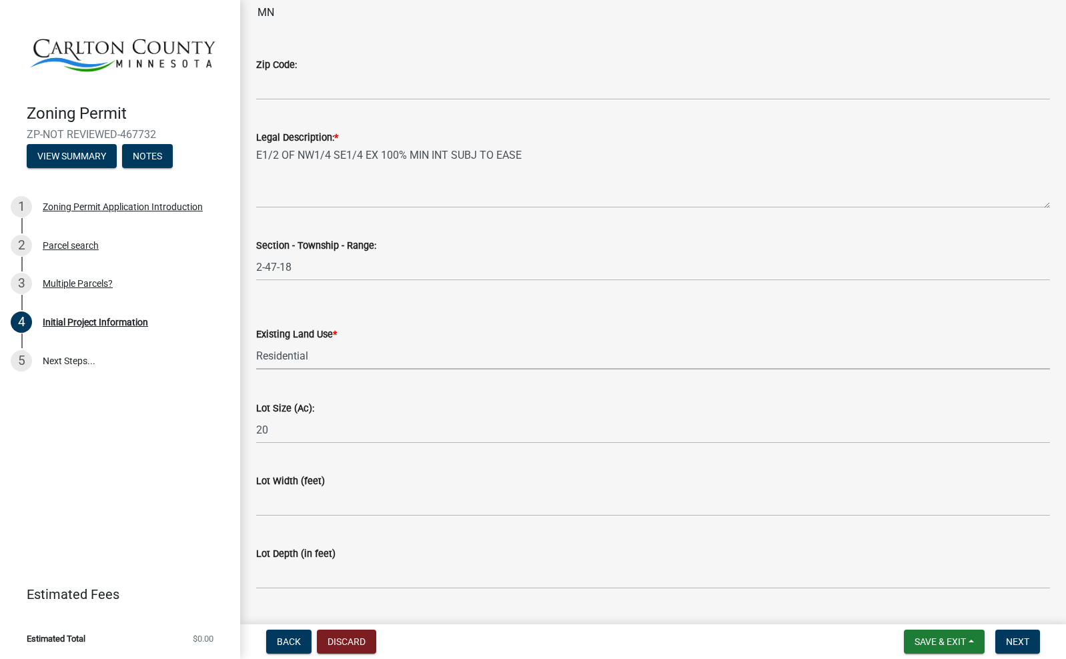
select select "33d21d3a-ebb3-419e-8315-ef7213d04586"
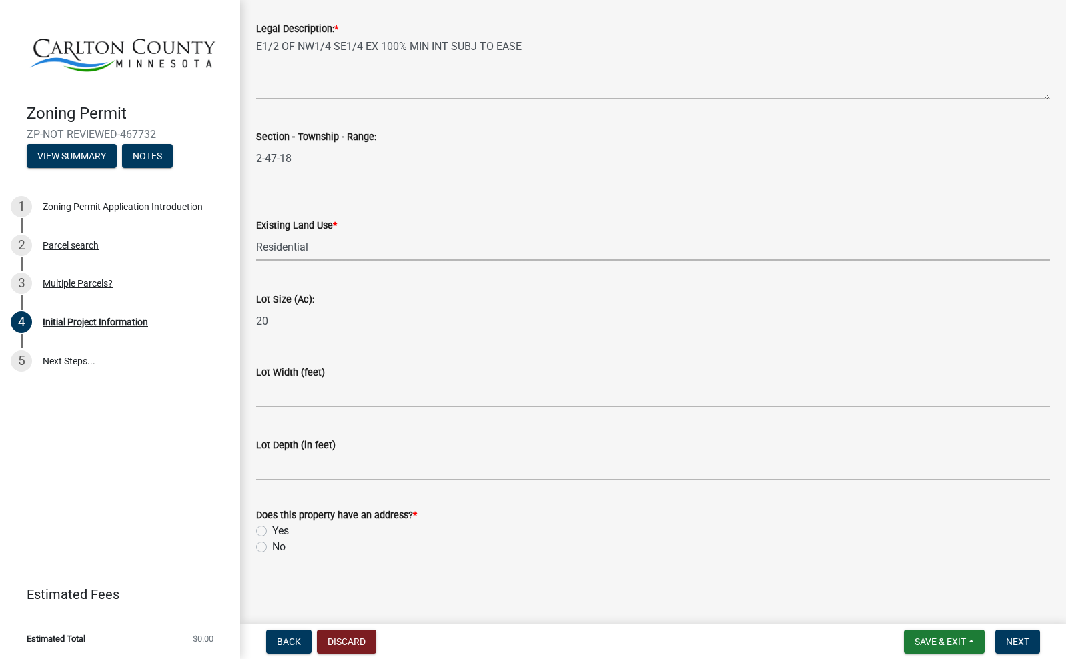
scroll to position [1657, 0]
click at [272, 532] on label "Yes" at bounding box center [280, 532] width 17 height 16
click at [272, 532] on input "Yes" at bounding box center [276, 528] width 9 height 9
radio input "true"
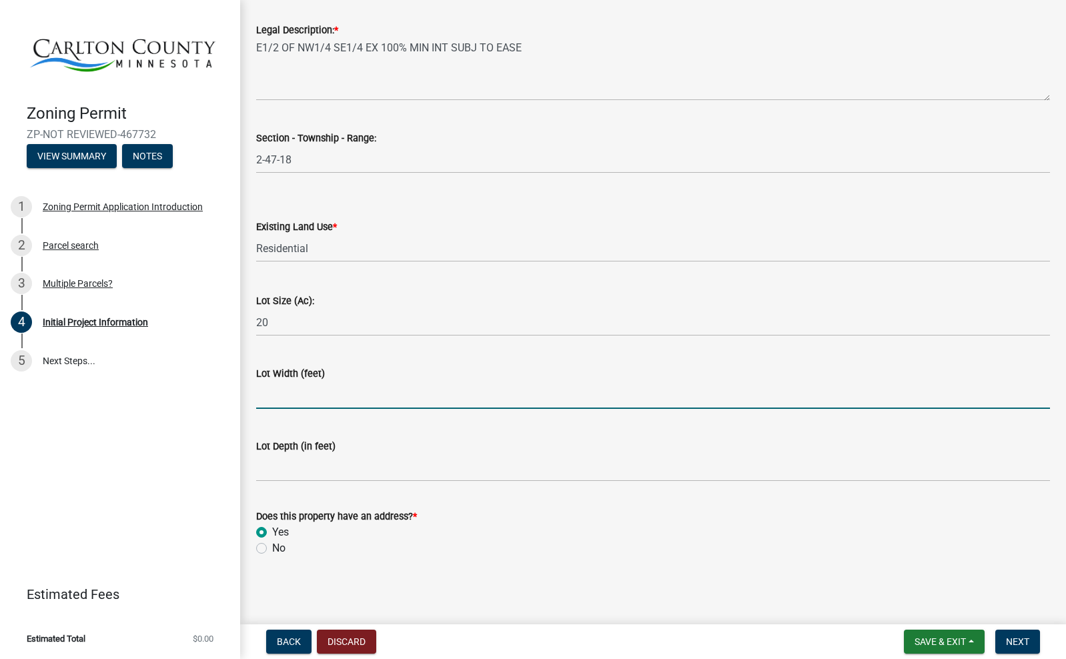
click at [333, 393] on input "Lot Width (feet)" at bounding box center [653, 394] width 794 height 27
type input "660'"
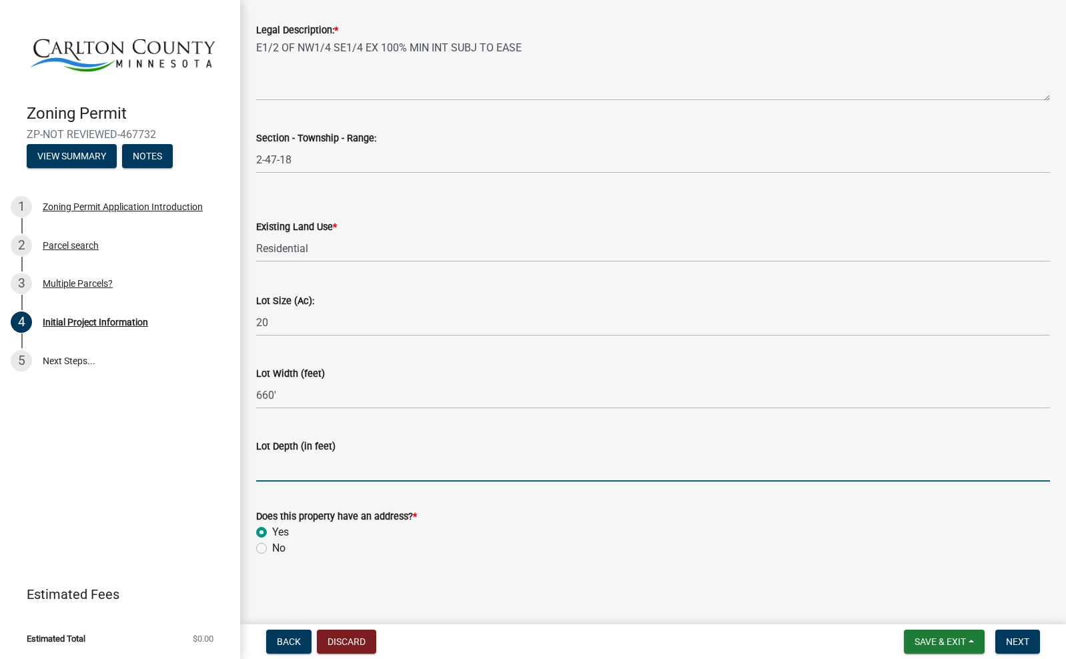
click at [317, 465] on input "Lot Depth (in feet)" at bounding box center [653, 467] width 794 height 27
type input "1320'"
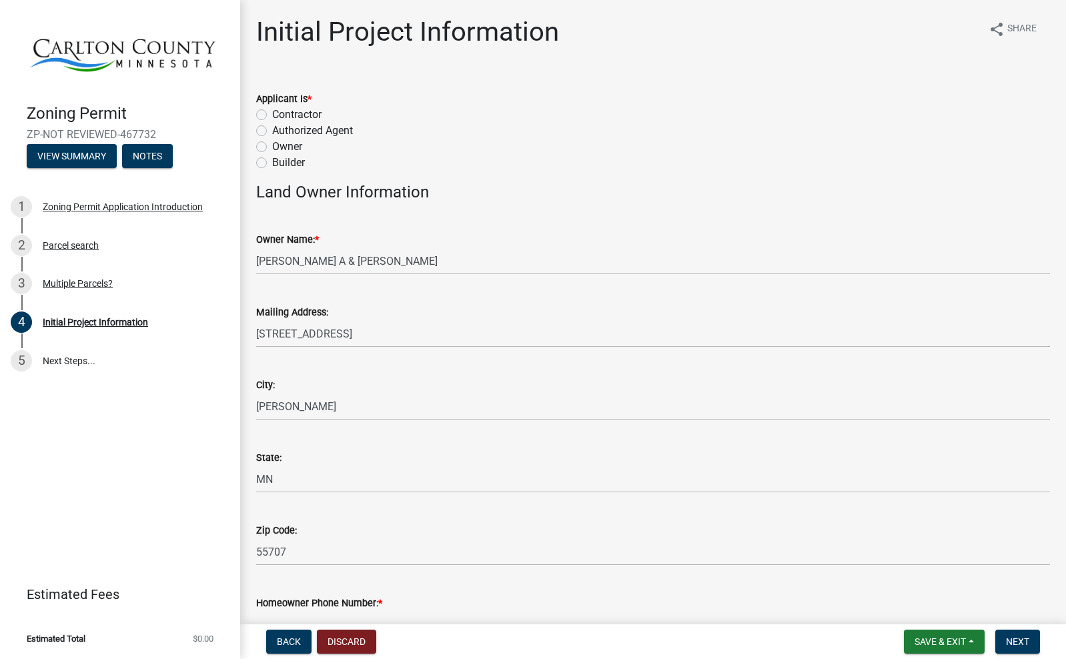
scroll to position [0, 0]
click at [272, 144] on label "Owner" at bounding box center [287, 147] width 30 height 16
click at [272, 144] on input "Owner" at bounding box center [276, 143] width 9 height 9
radio input "true"
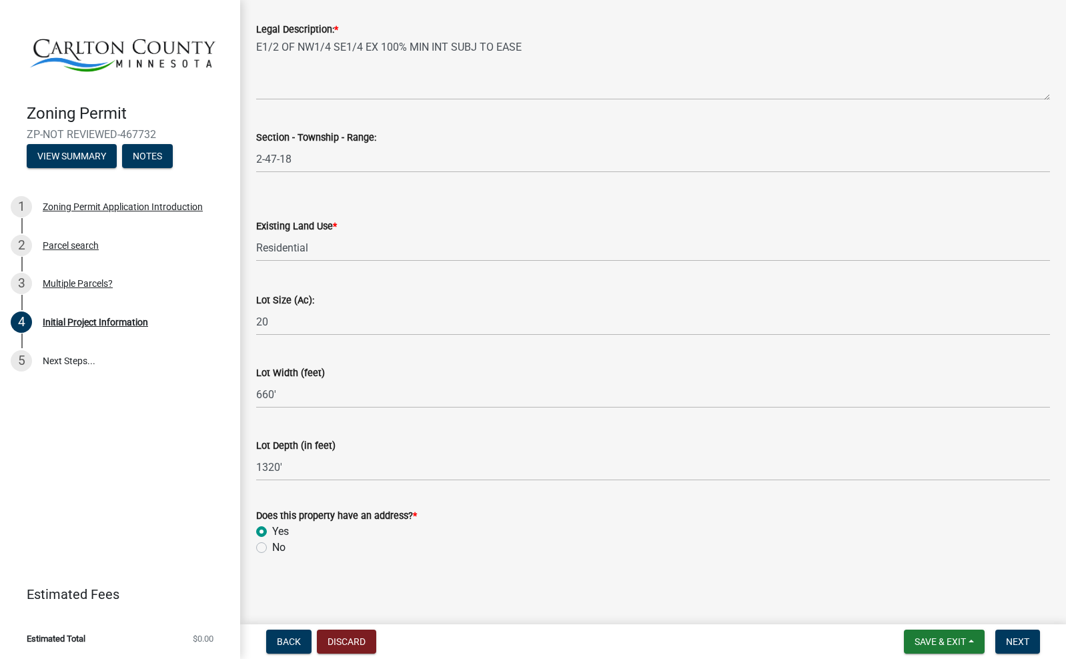
scroll to position [1657, 0]
click at [1018, 641] on span "Next" at bounding box center [1017, 641] width 23 height 11
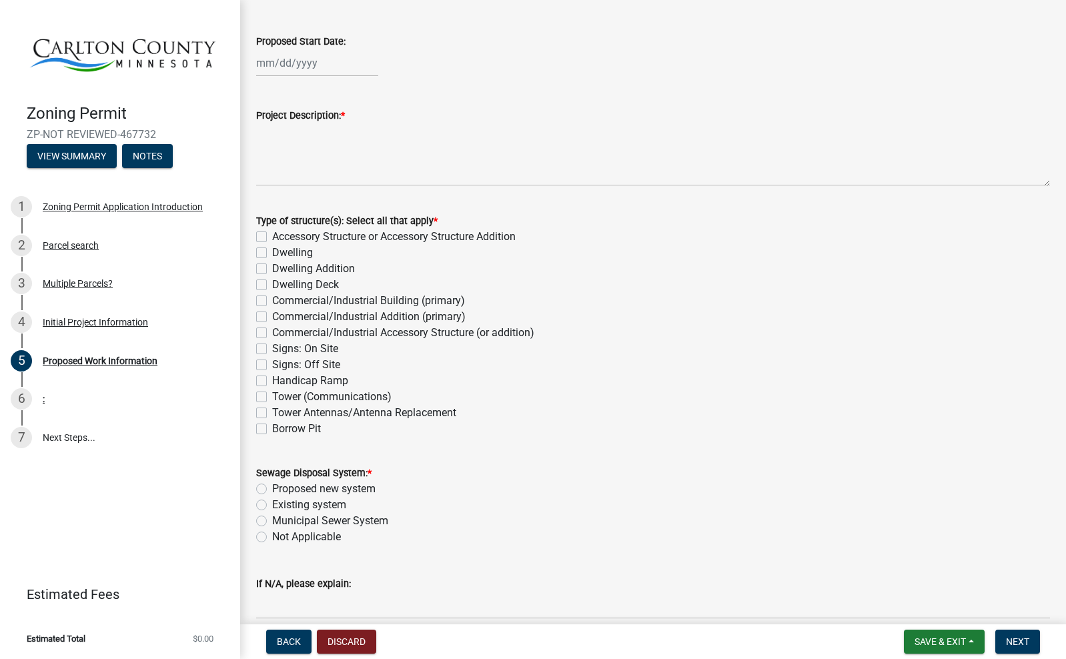
scroll to position [63, 0]
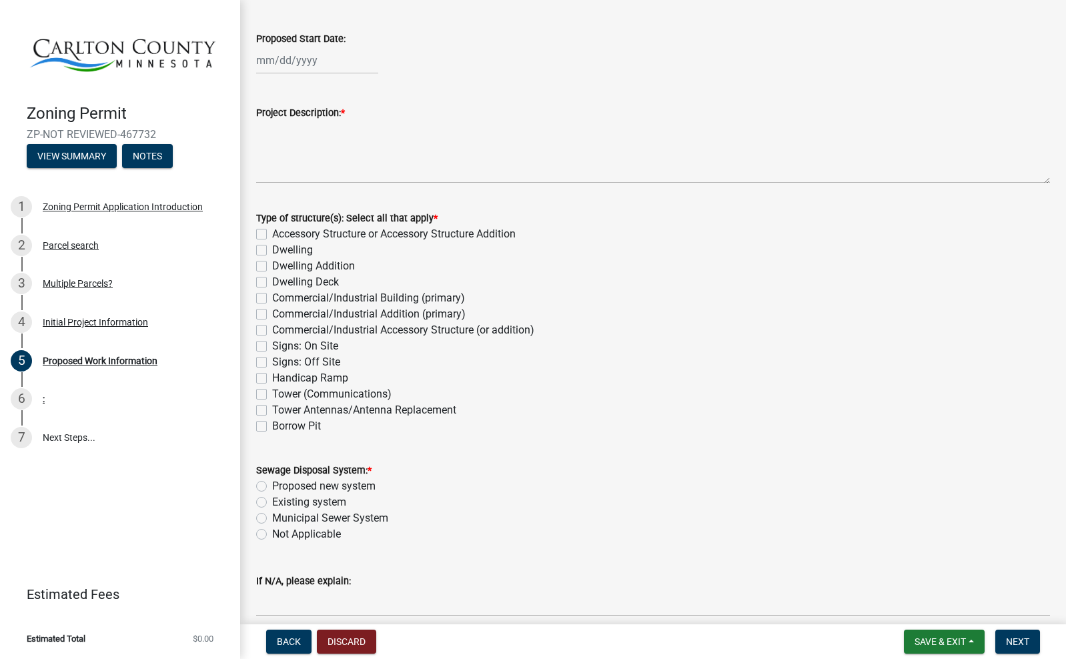
click at [272, 235] on label "Accessory Structure or Accessory Structure Addition" at bounding box center [393, 234] width 243 height 16
click at [272, 235] on input "Accessory Structure or Accessory Structure Addition" at bounding box center [276, 230] width 9 height 9
checkbox input "true"
checkbox input "false"
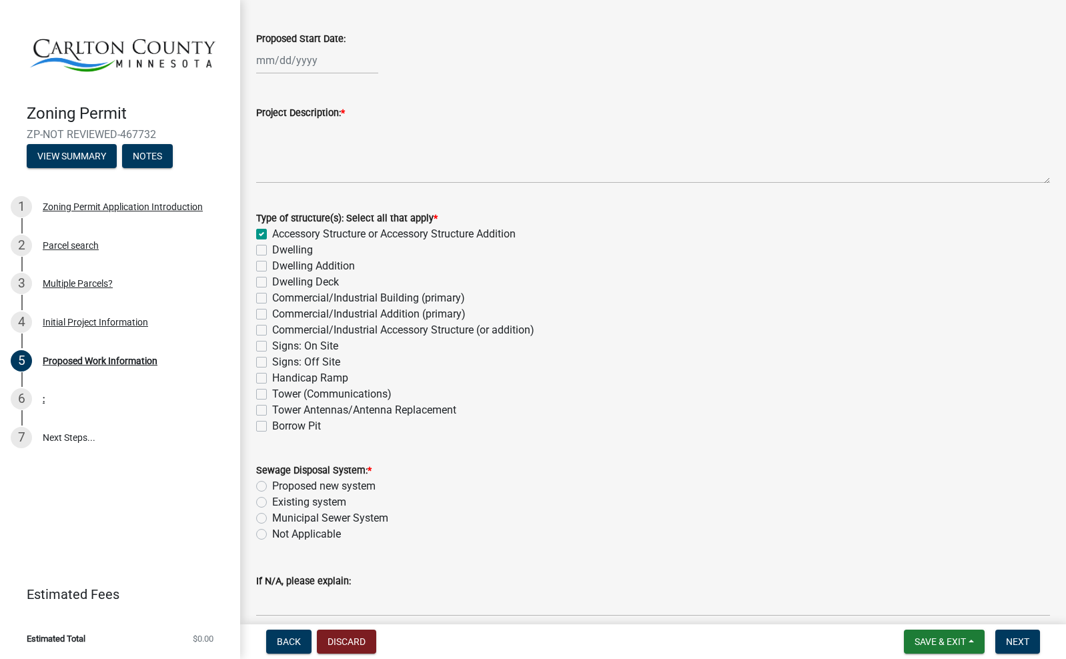
checkbox input "false"
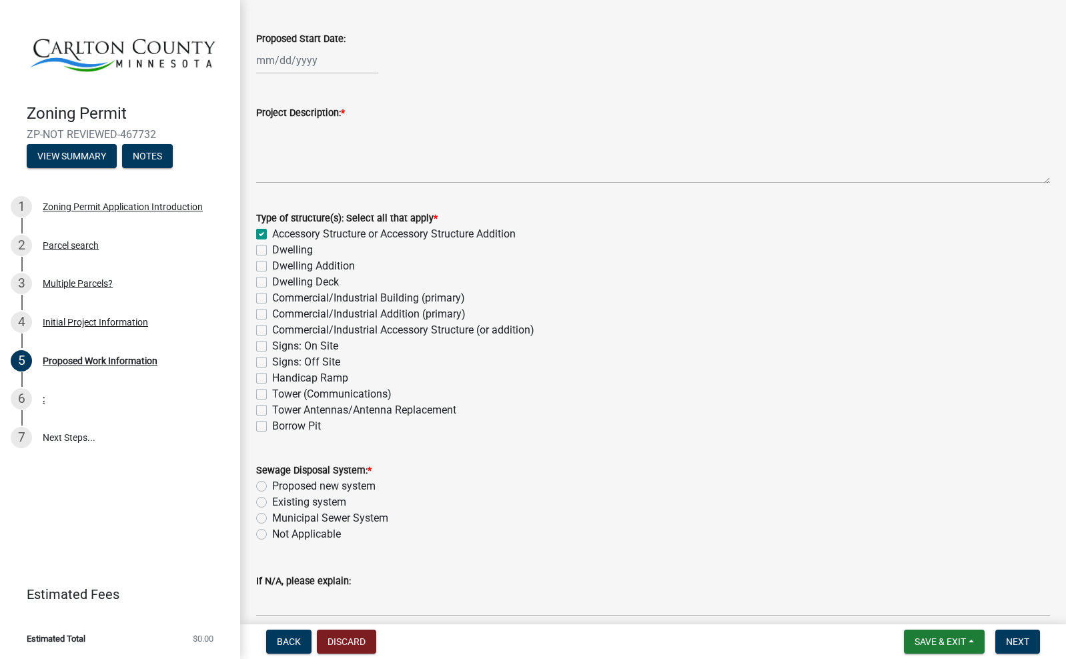
checkbox input "false"
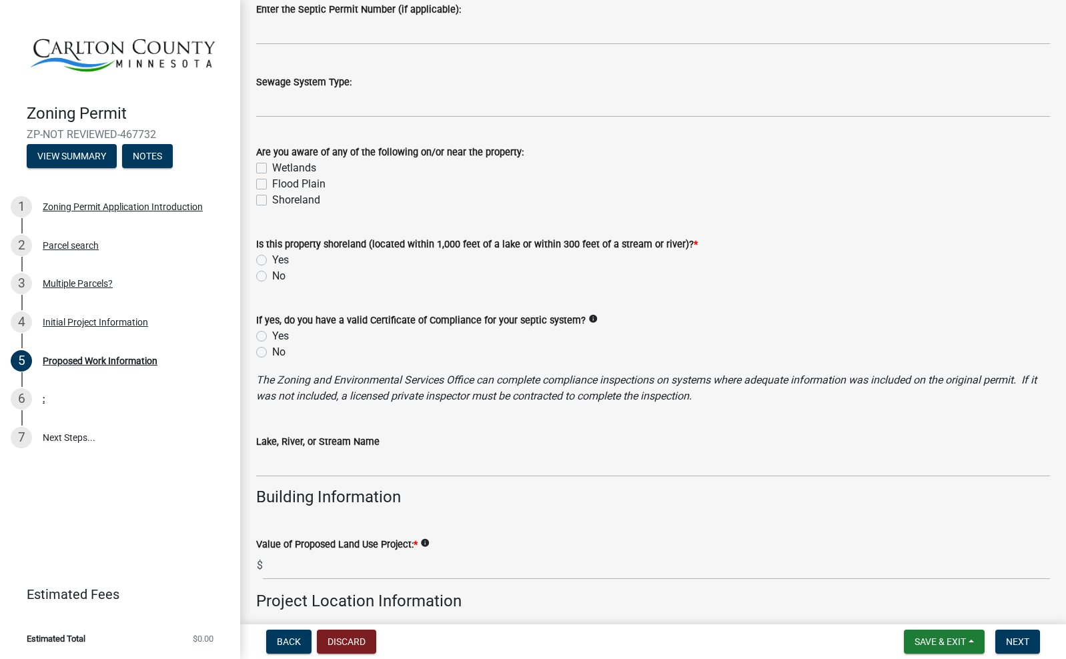
scroll to position [718, 0]
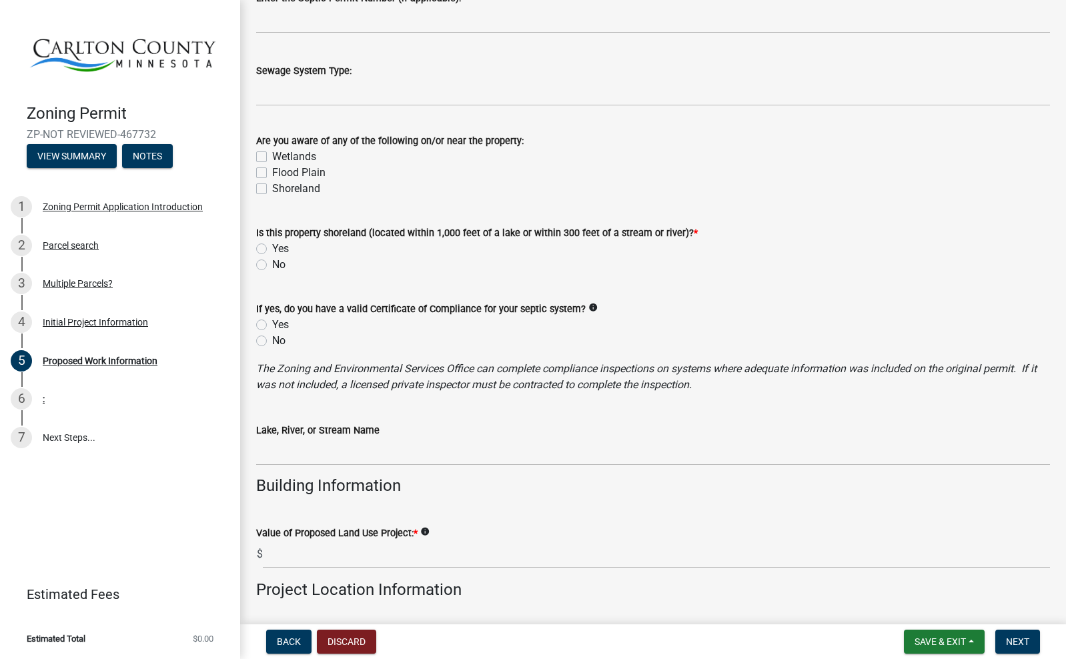
click at [272, 265] on label "No" at bounding box center [278, 265] width 13 height 16
click at [272, 265] on input "No" at bounding box center [276, 261] width 9 height 9
radio input "true"
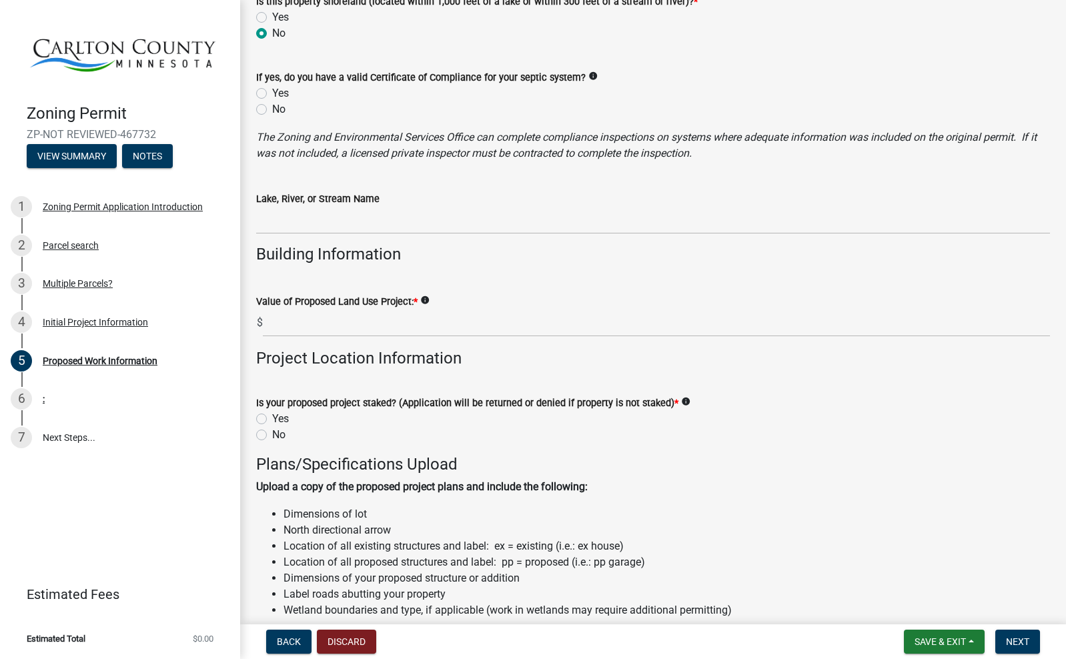
scroll to position [896, 0]
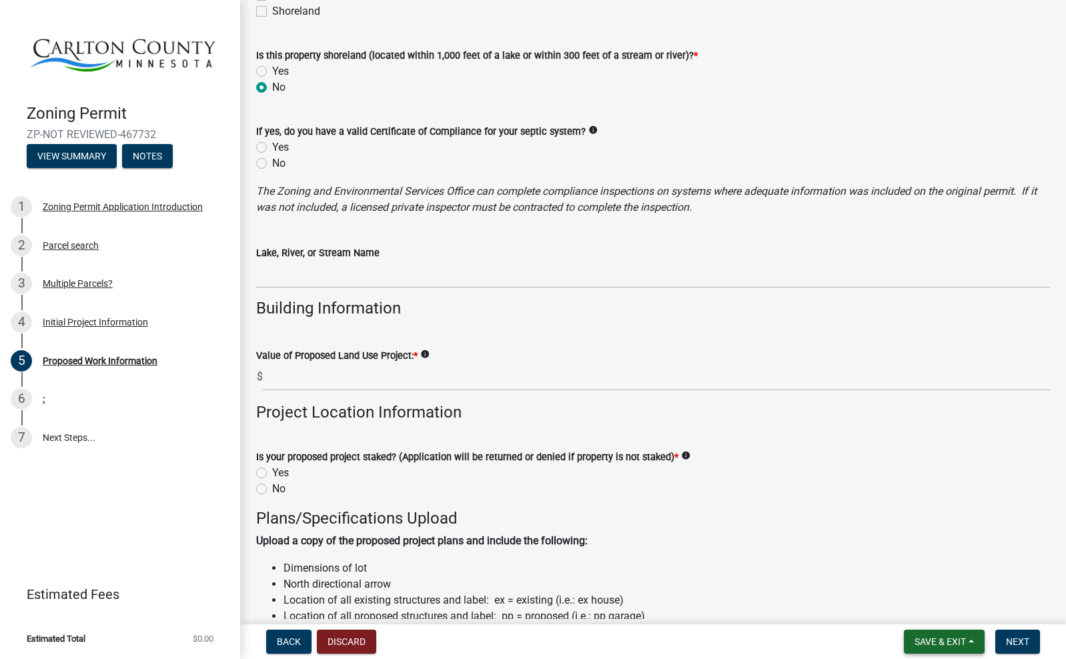
click at [942, 638] on span "Save & Exit" at bounding box center [939, 641] width 51 height 11
click at [932, 612] on button "Save & Exit" at bounding box center [931, 607] width 107 height 32
